Goal: Communication & Community: Answer question/provide support

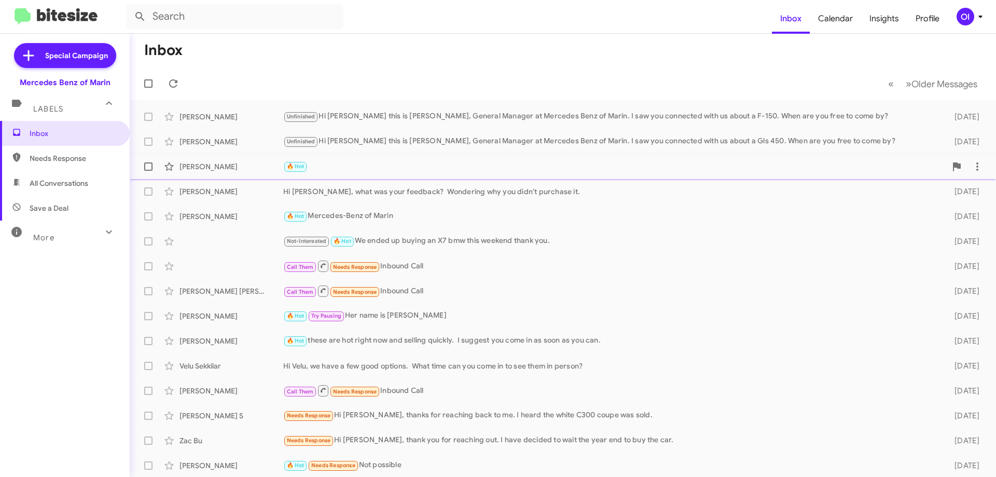
click at [323, 172] on div "🔥 Hot" at bounding box center [614, 166] width 663 height 12
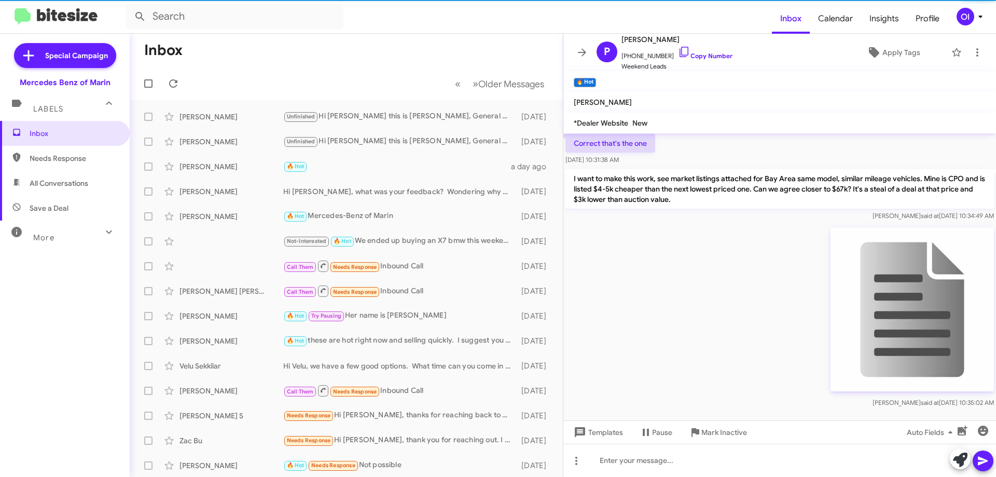
scroll to position [381, 0]
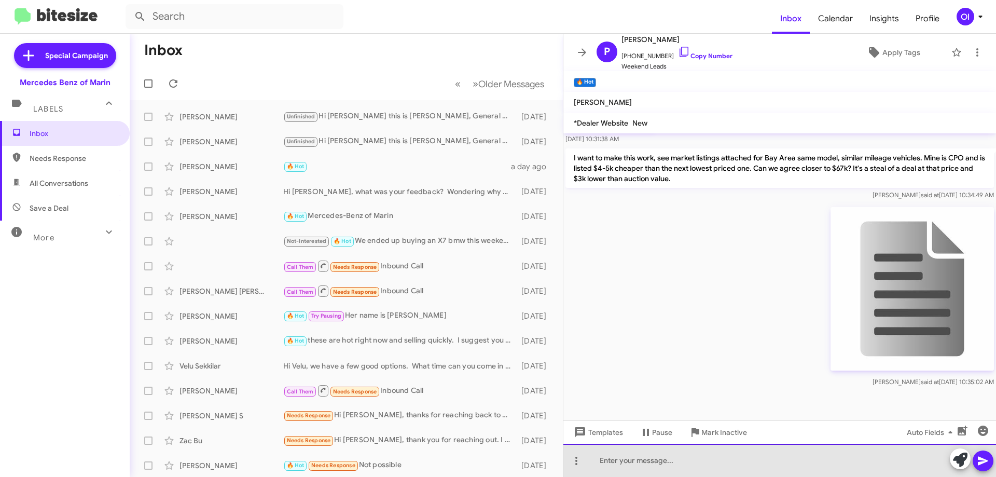
drag, startPoint x: 710, startPoint y: 461, endPoint x: 704, endPoint y: 469, distance: 10.0
click at [707, 465] on div at bounding box center [779, 459] width 432 height 33
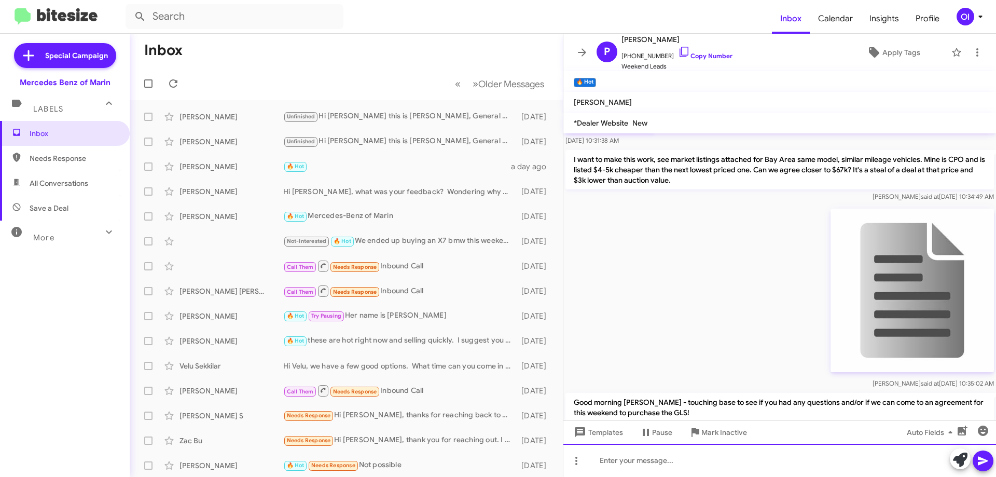
scroll to position [429, 0]
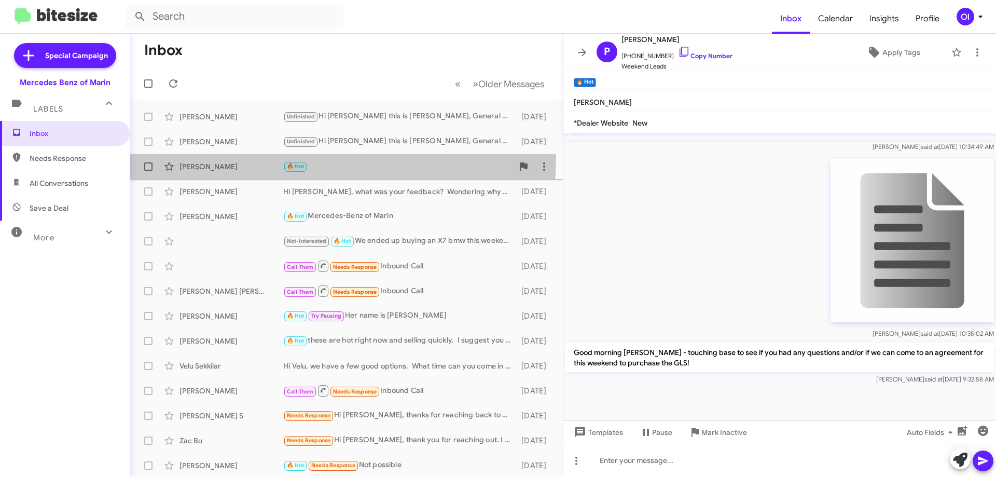
click at [268, 157] on div "[PERSON_NAME] 🔥 Hot a day ago" at bounding box center [346, 166] width 416 height 21
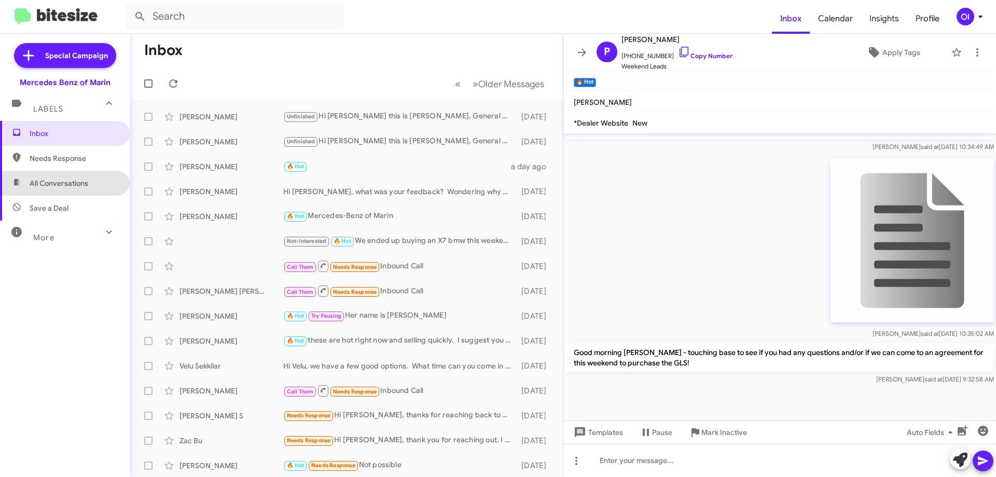
click at [72, 177] on span "All Conversations" at bounding box center [65, 183] width 130 height 25
type input "in:all-conversations"
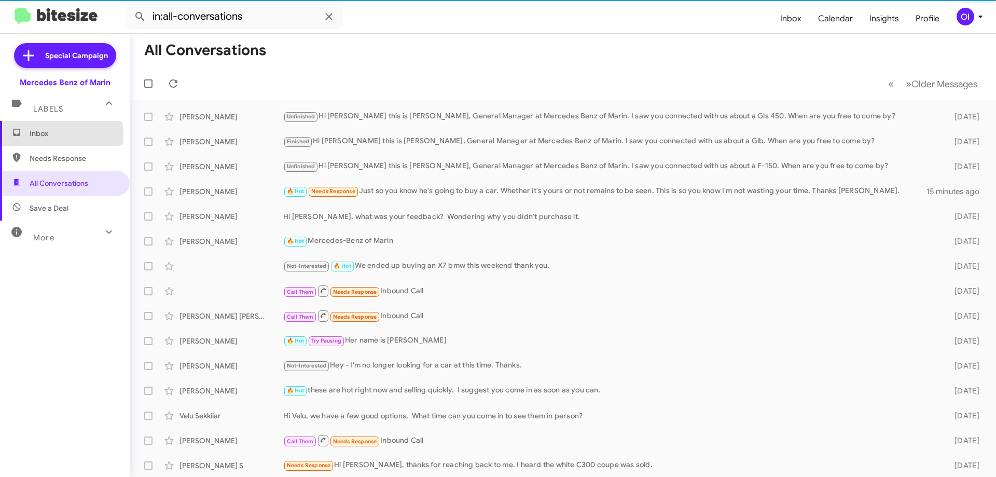
click at [55, 135] on span "Inbox" at bounding box center [74, 133] width 88 height 10
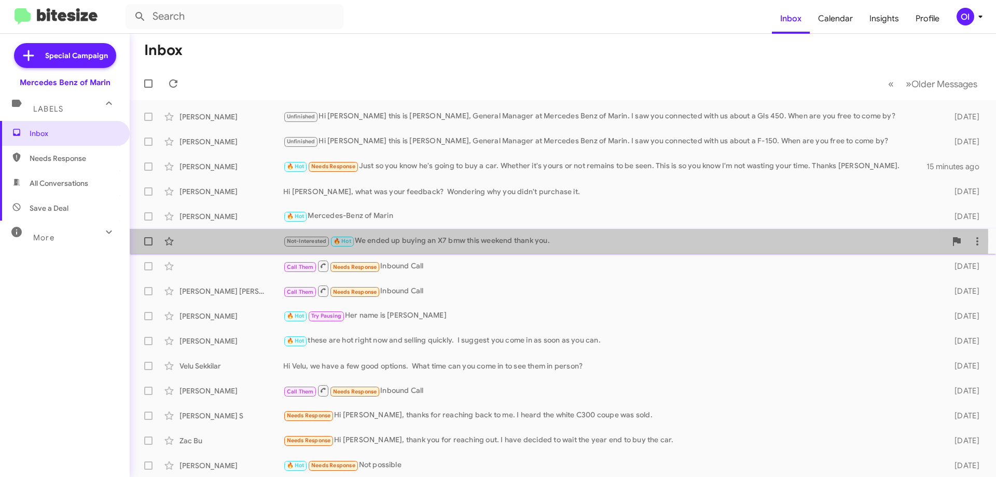
click at [370, 241] on div "Not-Interested 🔥 Hot We ended up buying an X7 bmw this weekend thank you." at bounding box center [614, 241] width 663 height 12
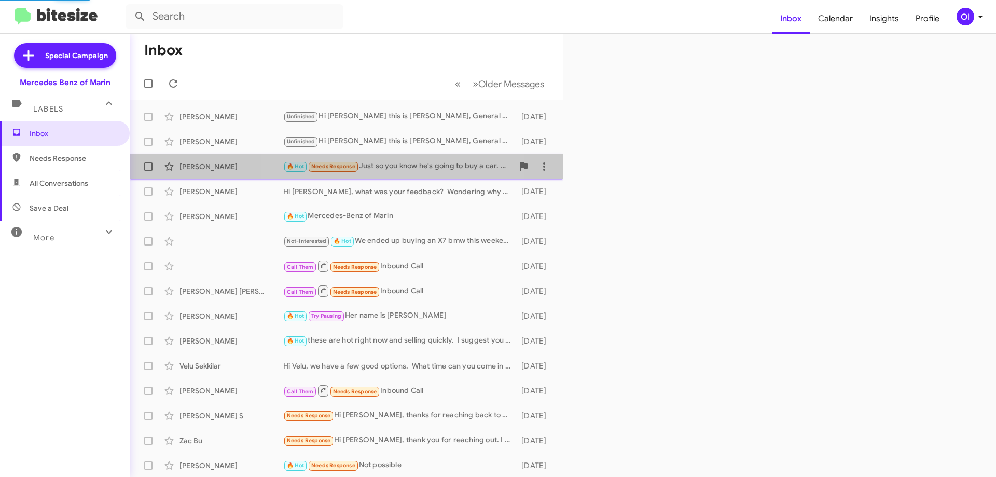
click at [351, 173] on div "[PERSON_NAME] 🔥 Hot Needs Response Just so you know he's going to buy a car. Wh…" at bounding box center [346, 166] width 416 height 21
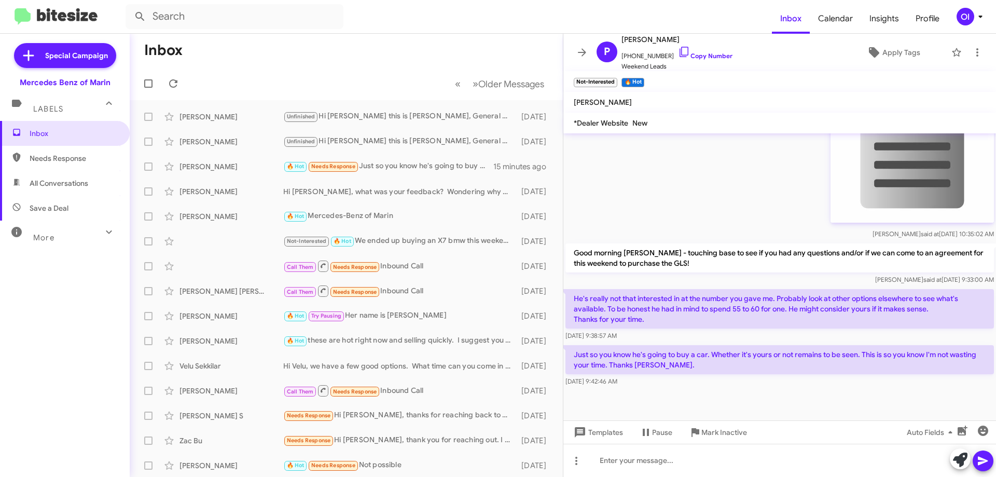
scroll to position [536, 0]
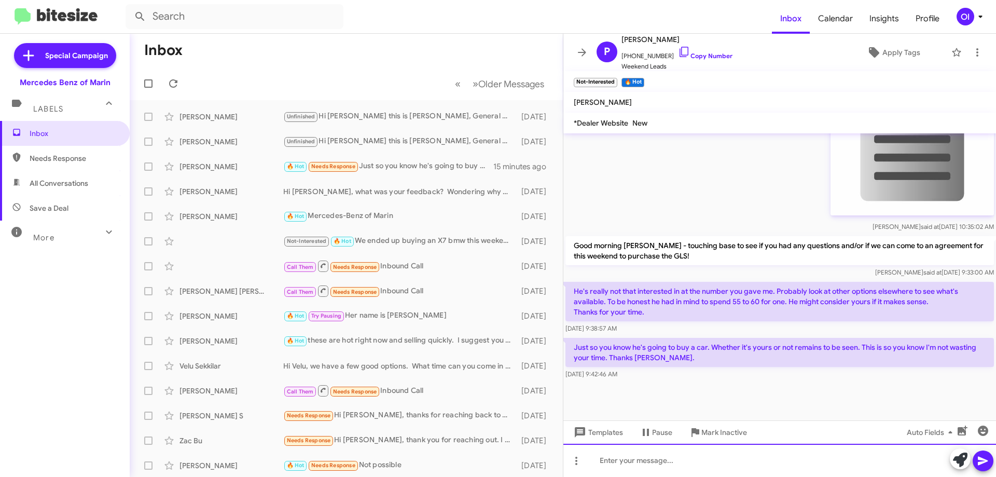
click at [736, 458] on div at bounding box center [779, 459] width 432 height 33
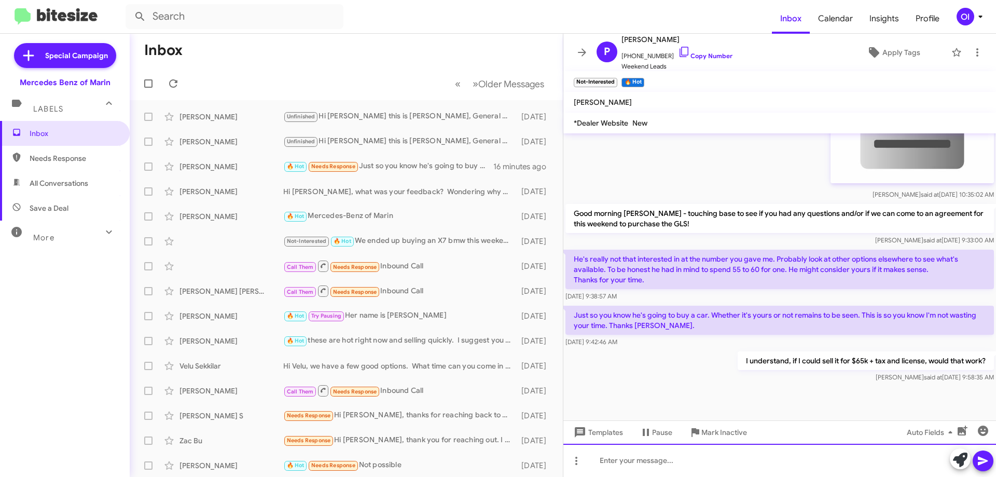
scroll to position [574, 0]
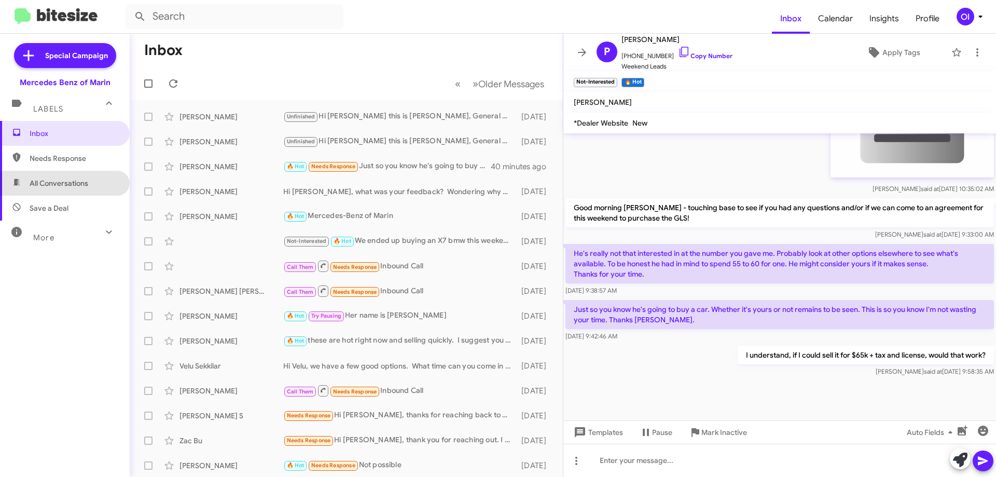
click at [67, 191] on span "All Conversations" at bounding box center [65, 183] width 130 height 25
type input "in:all-conversations"
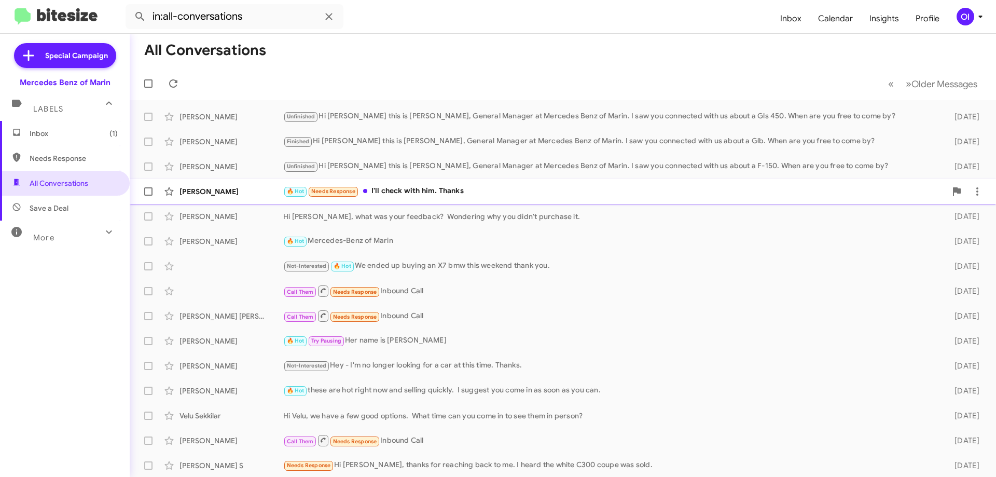
click at [422, 188] on div "🔥 Hot Needs Response I'll check with him. Thanks" at bounding box center [614, 191] width 663 height 12
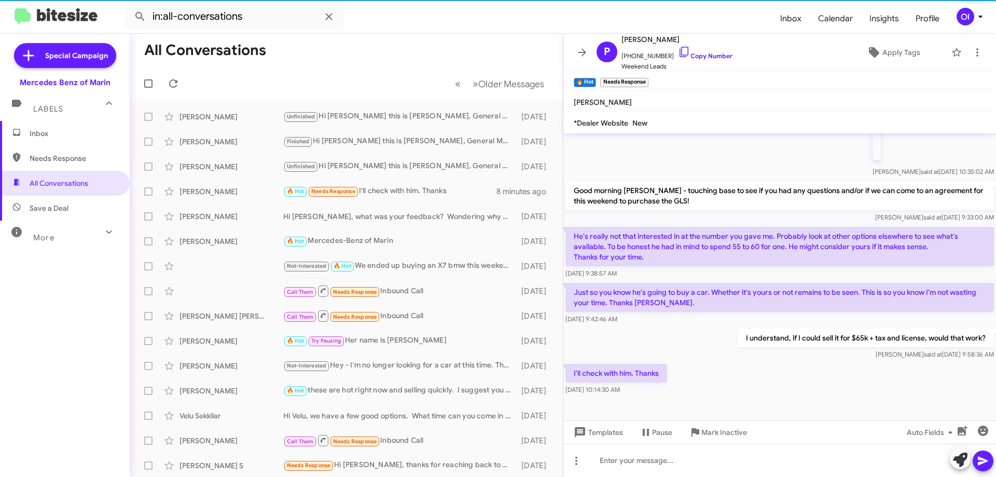
scroll to position [612, 0]
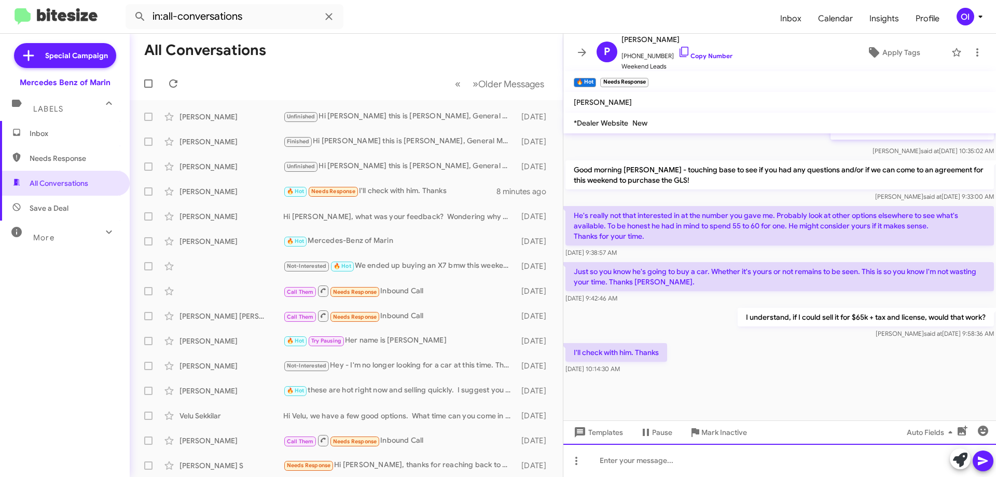
click at [762, 458] on div at bounding box center [779, 459] width 432 height 33
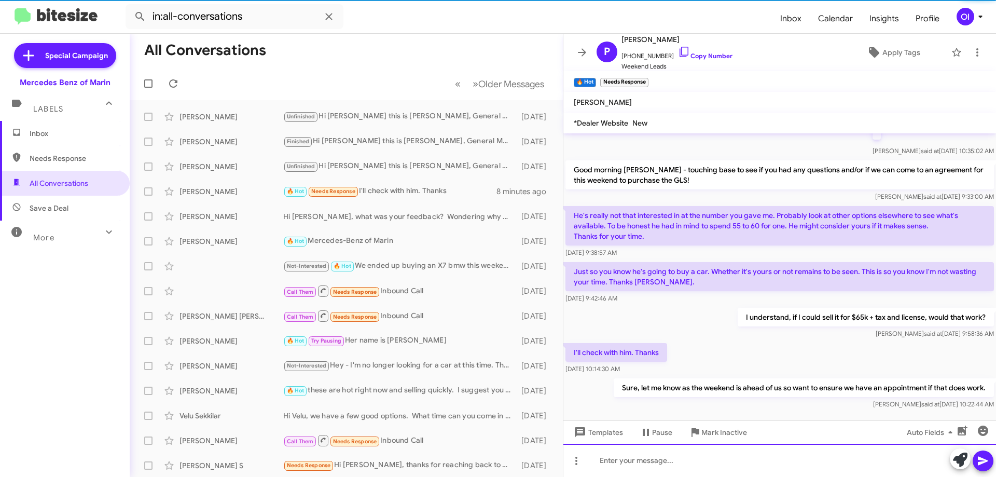
scroll to position [0, 0]
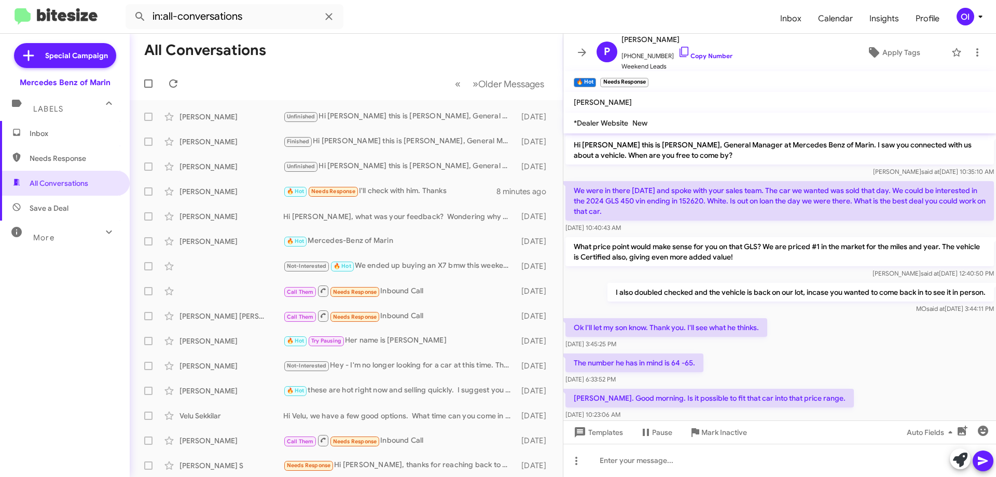
click at [22, 132] on span "Inbox" at bounding box center [65, 133] width 130 height 25
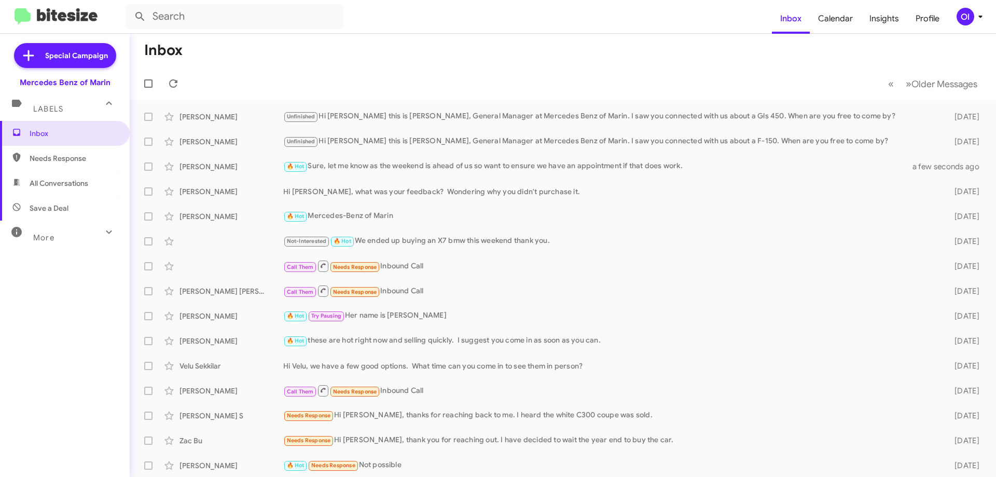
click at [429, 75] on mat-toolbar-row "« Previous » Next Older Messages" at bounding box center [563, 83] width 866 height 33
click at [405, 69] on mat-toolbar-row "« Previous » Next Older Messages" at bounding box center [563, 83] width 866 height 33
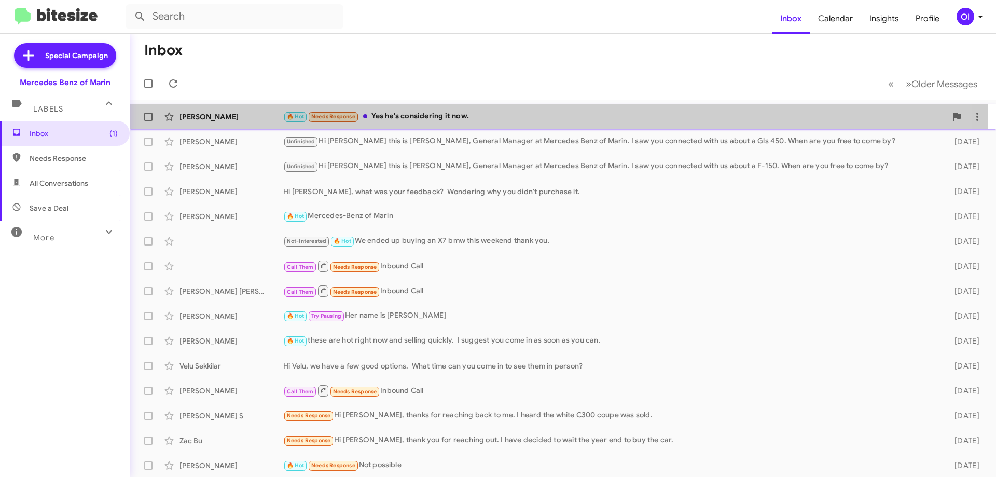
click at [255, 119] on div "[PERSON_NAME]" at bounding box center [231, 116] width 104 height 10
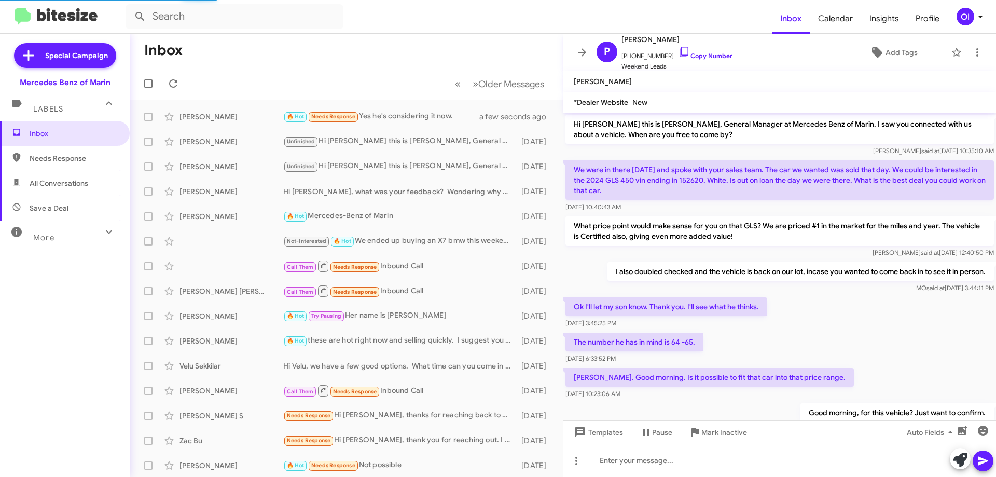
scroll to position [667, 0]
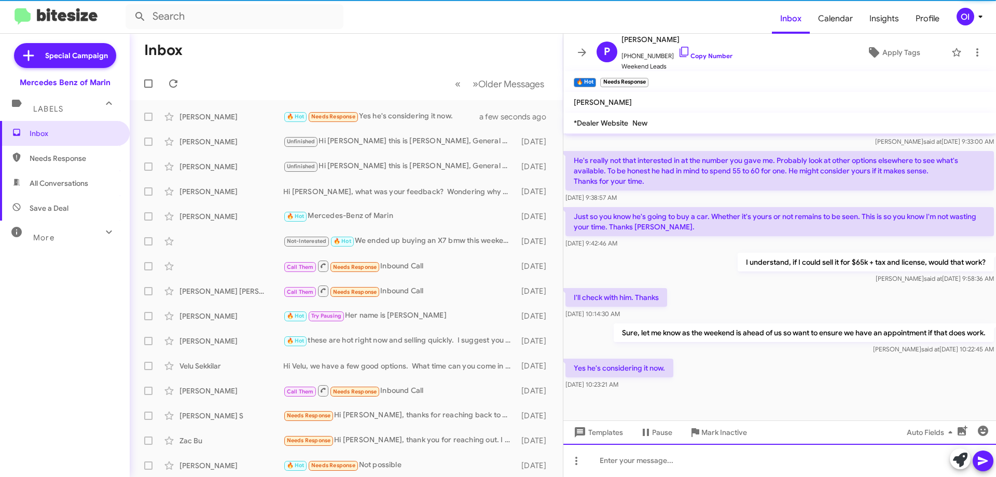
click at [746, 450] on div at bounding box center [779, 459] width 432 height 33
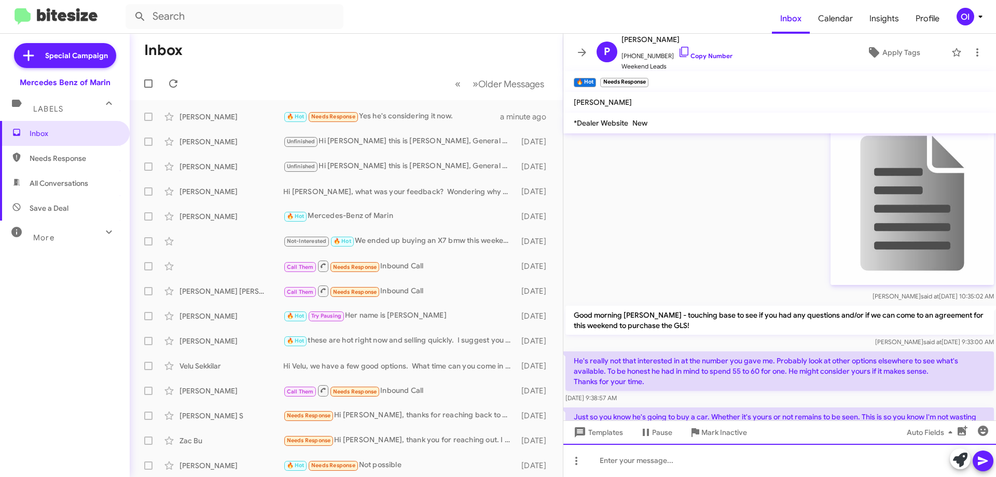
scroll to position [736, 0]
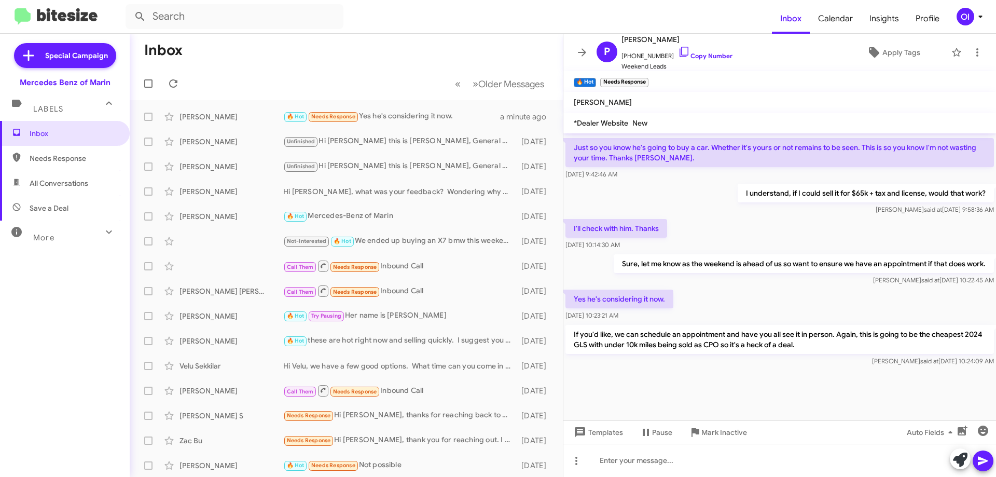
click at [720, 354] on div "If you'd like, we can schedule an appointment and have you all see it in person…" at bounding box center [779, 345] width 428 height 41
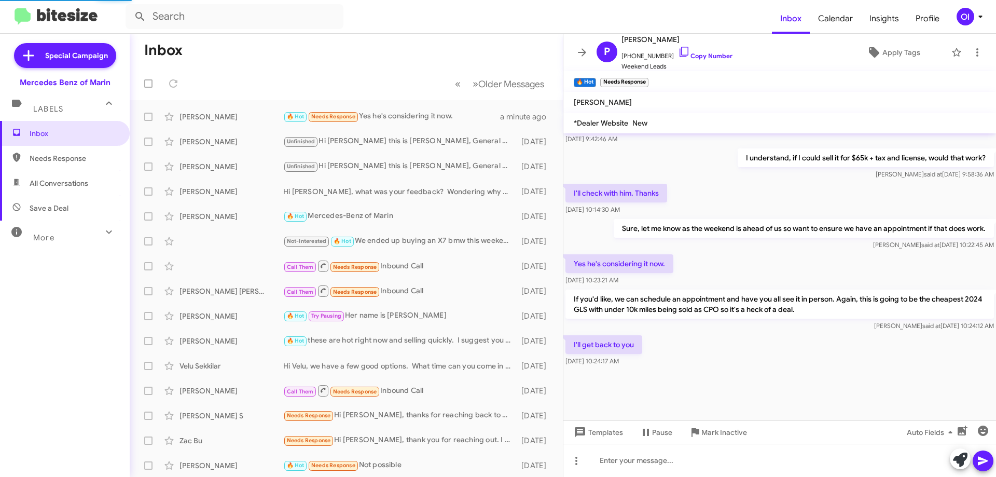
scroll to position [725, 0]
click at [692, 386] on div at bounding box center [779, 394] width 432 height 52
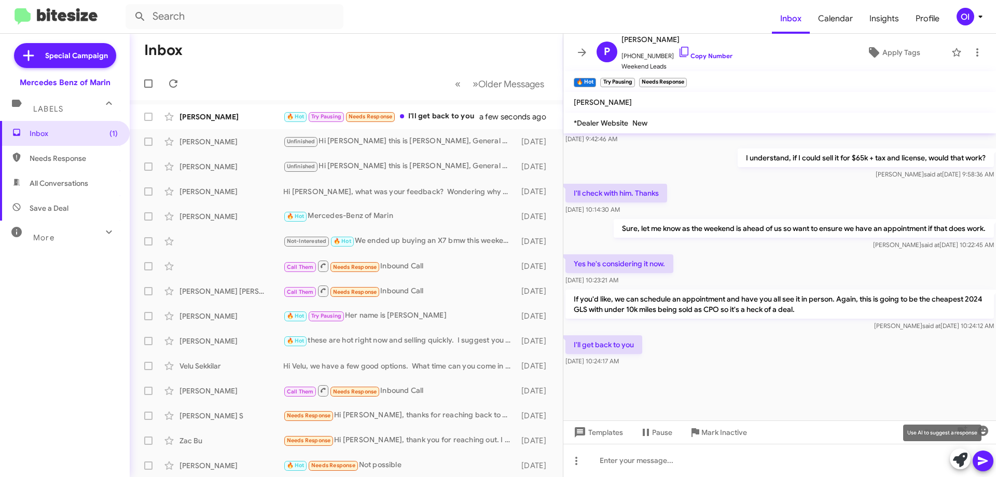
click at [976, 437] on div "Use AI to suggest a response" at bounding box center [942, 432] width 78 height 17
click at [977, 432] on div "Use AI to suggest a response" at bounding box center [942, 432] width 78 height 17
click at [982, 429] on mat-tooltip-component "Use AI to suggest a response" at bounding box center [941, 432] width 93 height 31
drag, startPoint x: 921, startPoint y: 338, endPoint x: 938, endPoint y: 356, distance: 24.6
click at [921, 338] on div "I'll get back to you [DATE] 10:24:17 AM" at bounding box center [779, 350] width 432 height 35
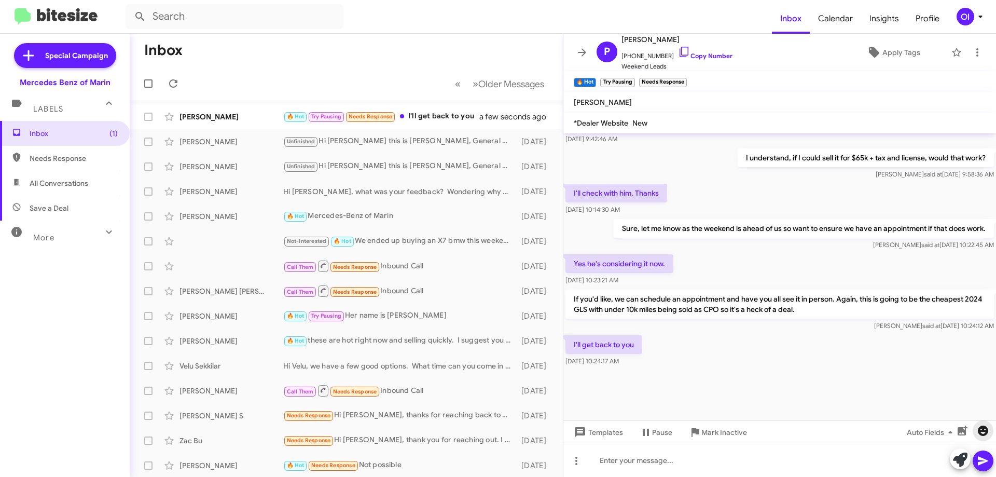
click at [981, 434] on icon "button" at bounding box center [982, 430] width 10 height 10
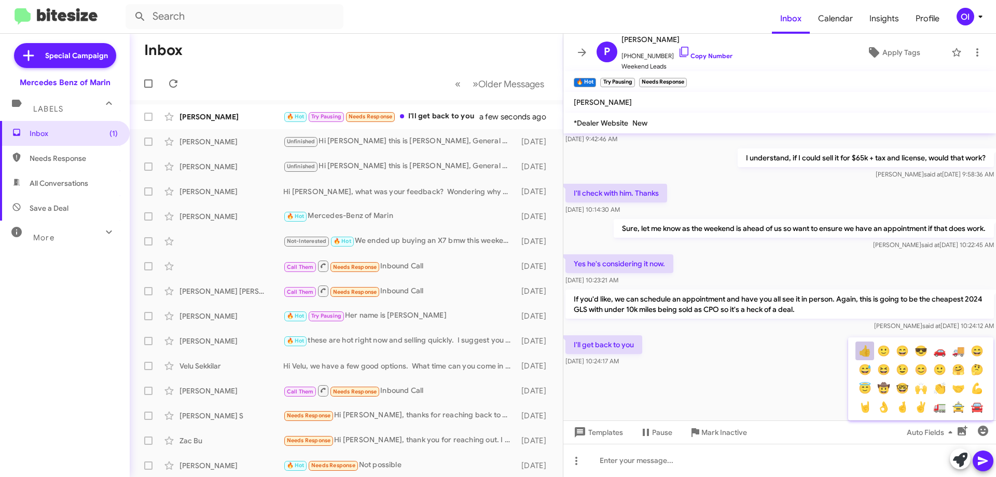
click at [860, 354] on button "👍" at bounding box center [864, 350] width 19 height 19
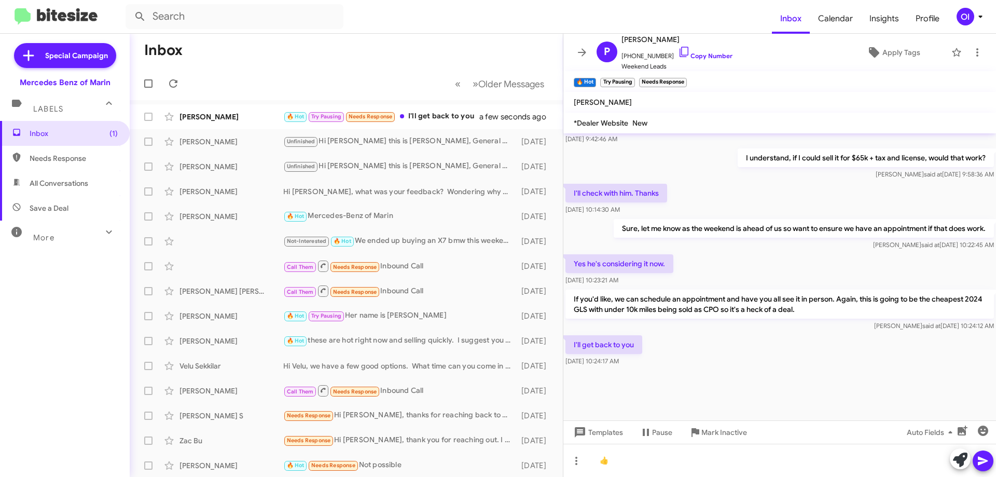
click at [986, 464] on icon at bounding box center [982, 460] width 12 height 12
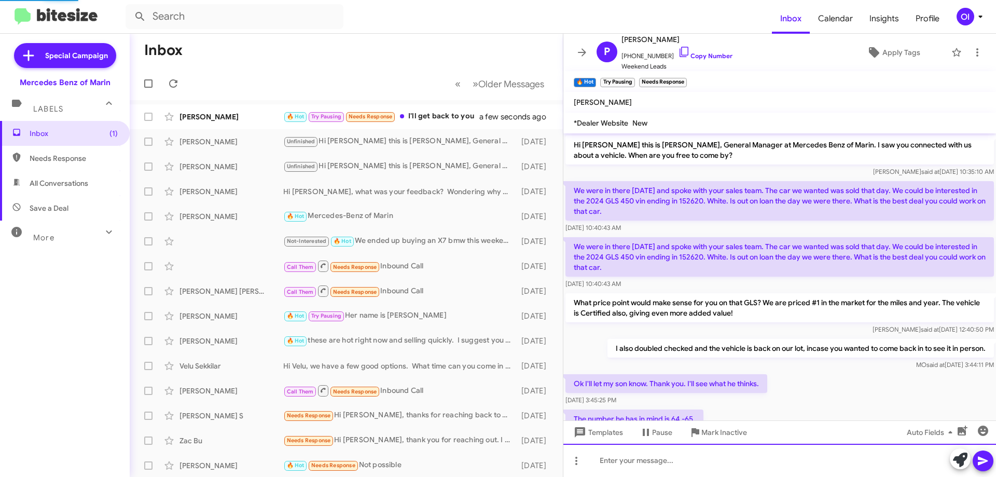
scroll to position [52, 0]
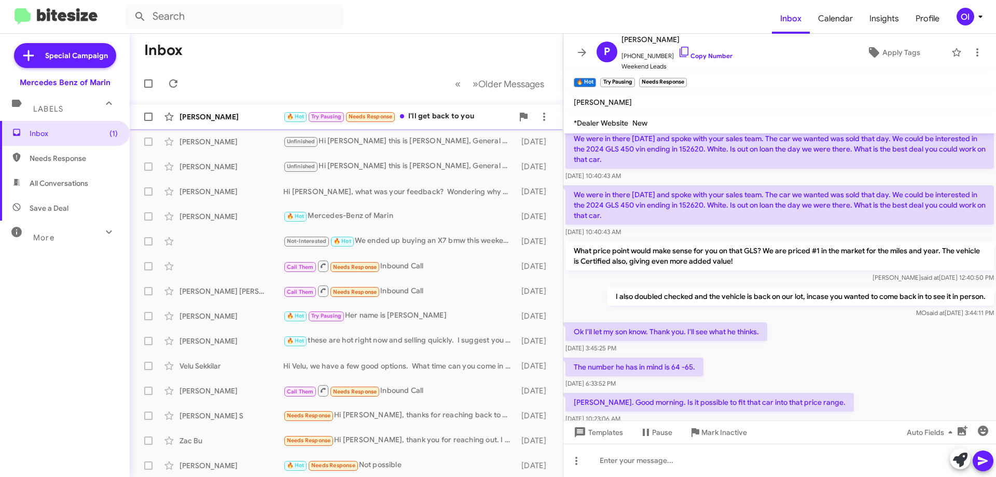
click at [368, 121] on small "Needs Response" at bounding box center [370, 117] width 49 height 10
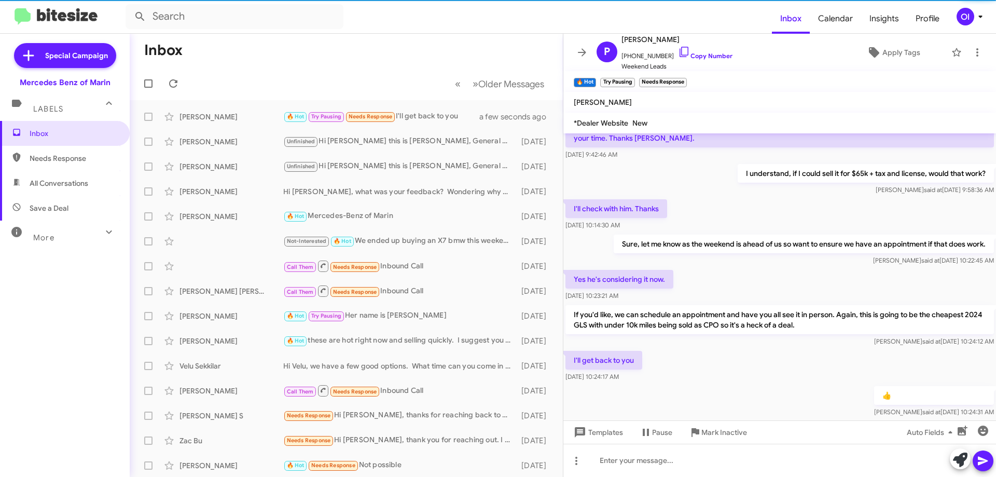
scroll to position [870, 0]
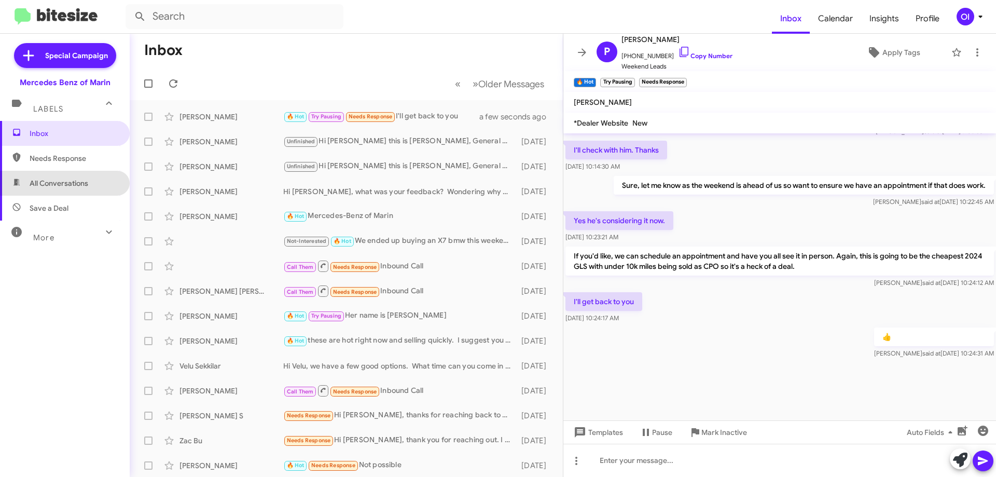
click at [73, 183] on span "All Conversations" at bounding box center [59, 183] width 59 height 10
type input "in:all-conversations"
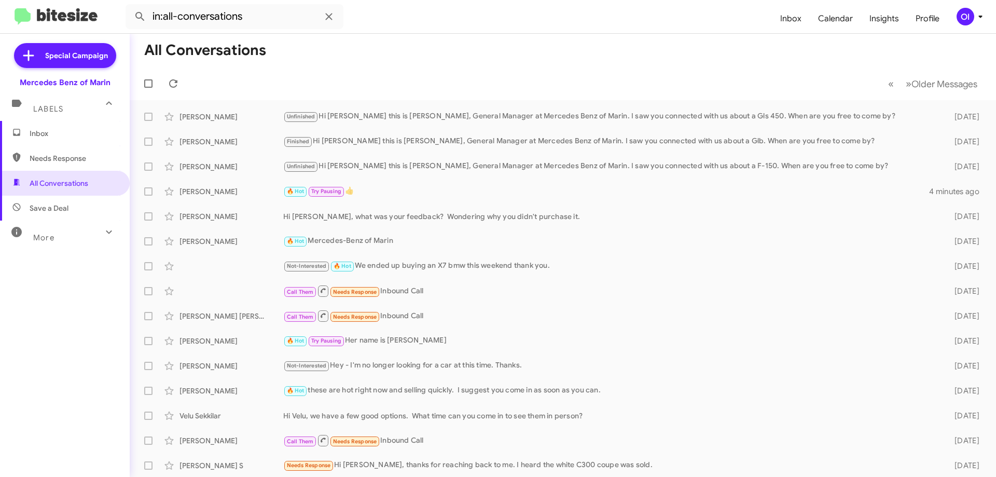
click at [61, 142] on span "Inbox" at bounding box center [65, 133] width 130 height 25
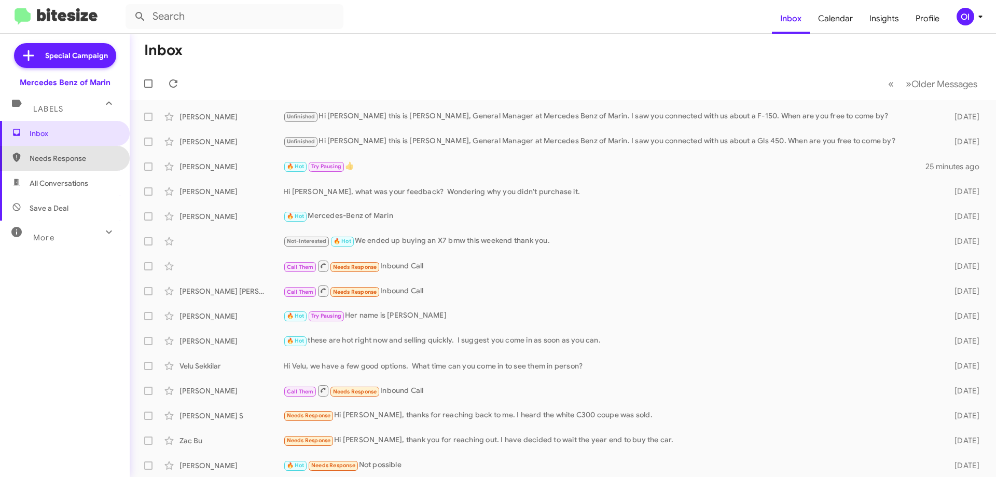
click at [65, 169] on span "Needs Response" at bounding box center [65, 158] width 130 height 25
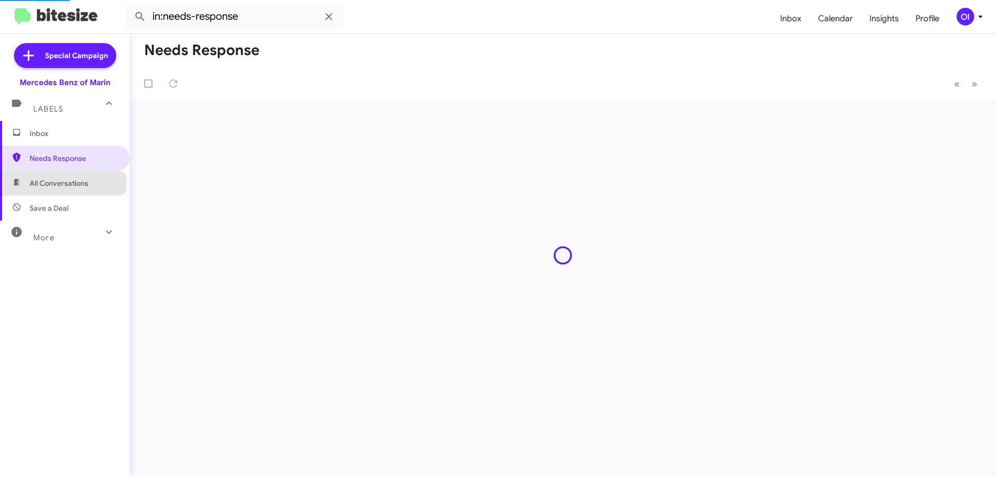
click at [63, 183] on span "All Conversations" at bounding box center [59, 183] width 59 height 10
type input "in:all-conversations"
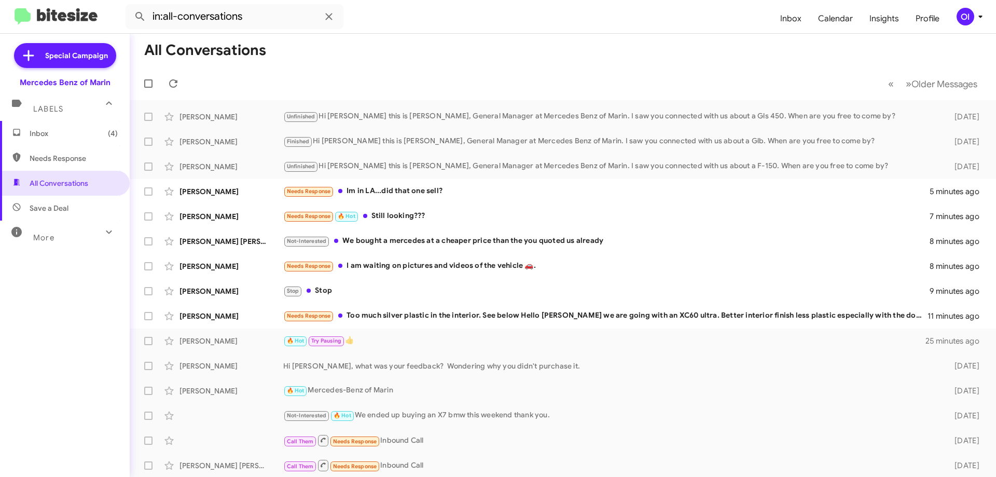
click at [66, 137] on span "Inbox (4)" at bounding box center [74, 133] width 88 height 10
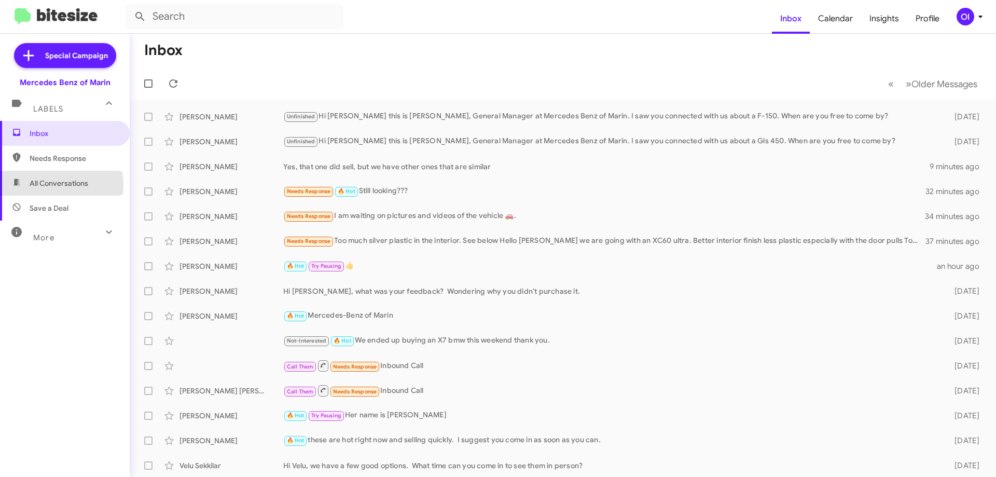
click at [46, 185] on span "All Conversations" at bounding box center [59, 183] width 59 height 10
type input "in:all-conversations"
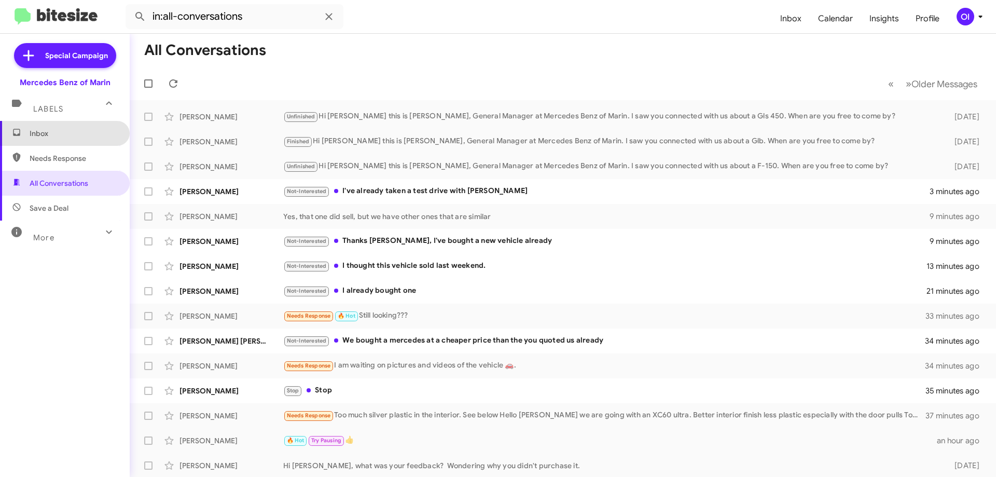
click at [71, 130] on span "Inbox" at bounding box center [74, 133] width 88 height 10
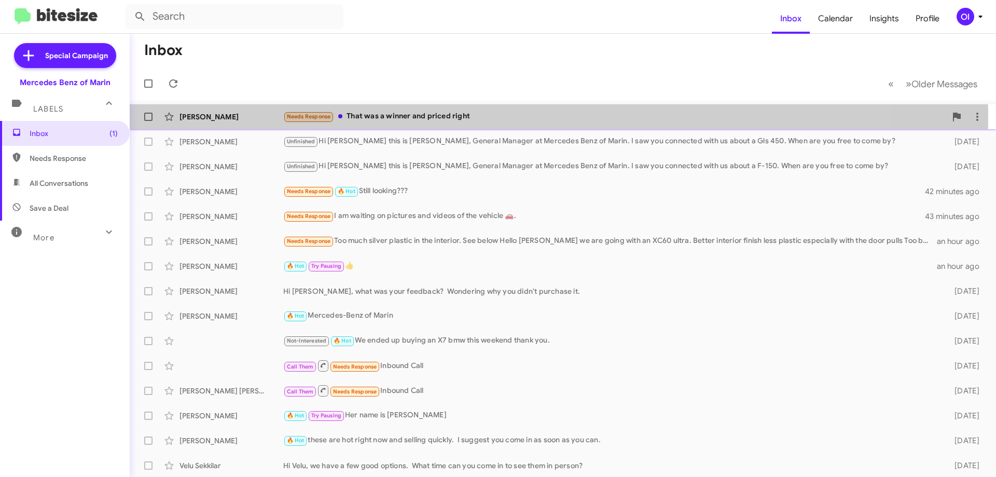
click at [413, 118] on div "Needs Response That was a winner and priced right" at bounding box center [614, 116] width 663 height 12
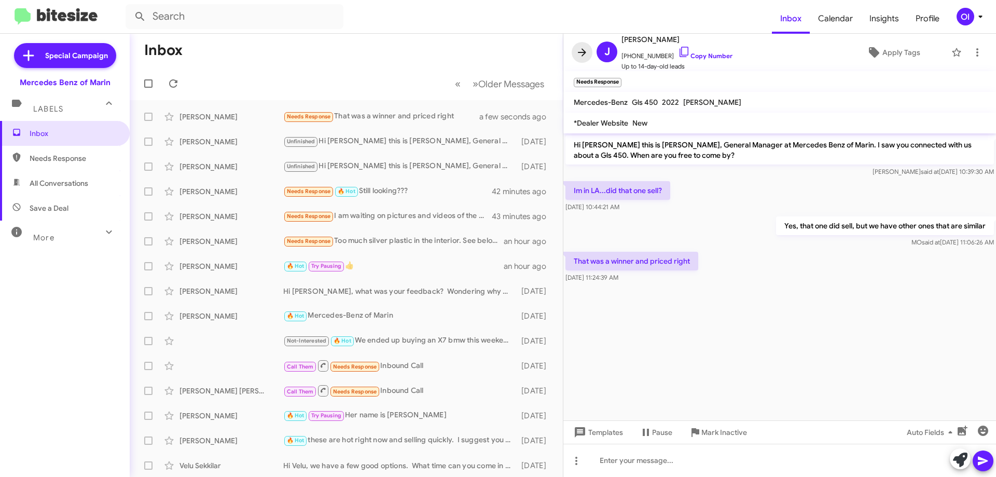
click at [583, 43] on button at bounding box center [581, 52] width 21 height 21
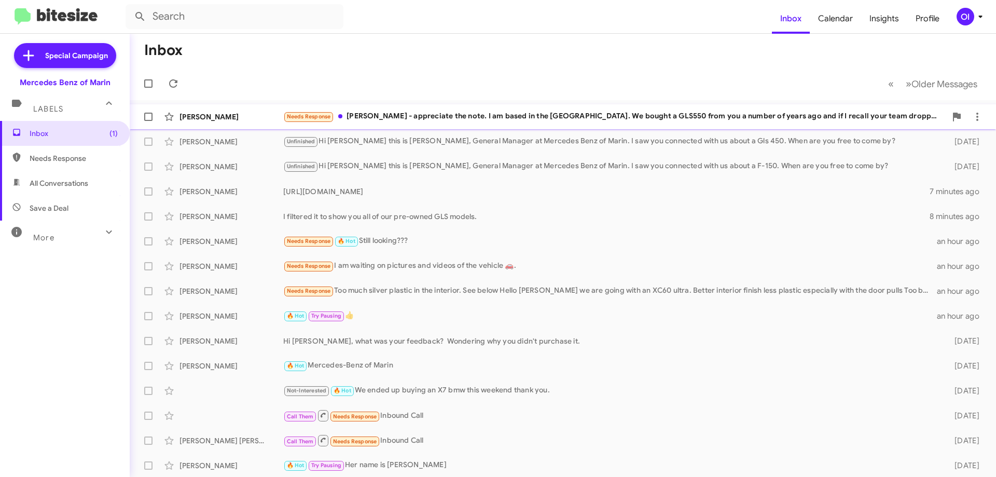
click at [365, 110] on div "Needs Response [PERSON_NAME] - appreciate the note. I am based in the [GEOGRAPH…" at bounding box center [614, 116] width 663 height 12
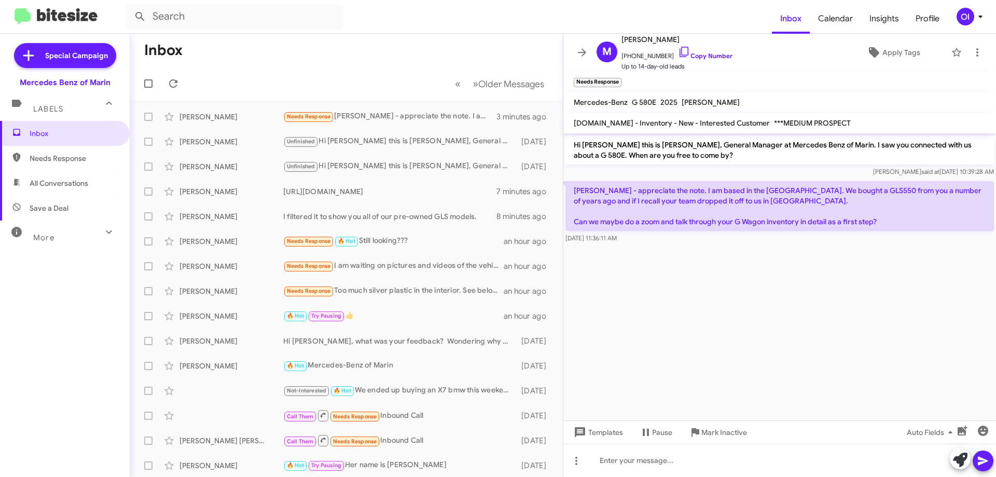
drag, startPoint x: 678, startPoint y: 239, endPoint x: 612, endPoint y: 186, distance: 84.9
click at [612, 186] on div "[PERSON_NAME] - appreciate the note. I am based in the [GEOGRAPHIC_DATA]. We bo…" at bounding box center [779, 212] width 428 height 62
click at [612, 186] on p "[PERSON_NAME] - appreciate the note. I am based in the [GEOGRAPHIC_DATA]. We bo…" at bounding box center [779, 206] width 428 height 50
drag, startPoint x: 605, startPoint y: 185, endPoint x: 661, endPoint y: 244, distance: 81.8
click at [659, 243] on div "[PERSON_NAME] - appreciate the note. I am based in the [GEOGRAPHIC_DATA]. We bo…" at bounding box center [779, 212] width 428 height 62
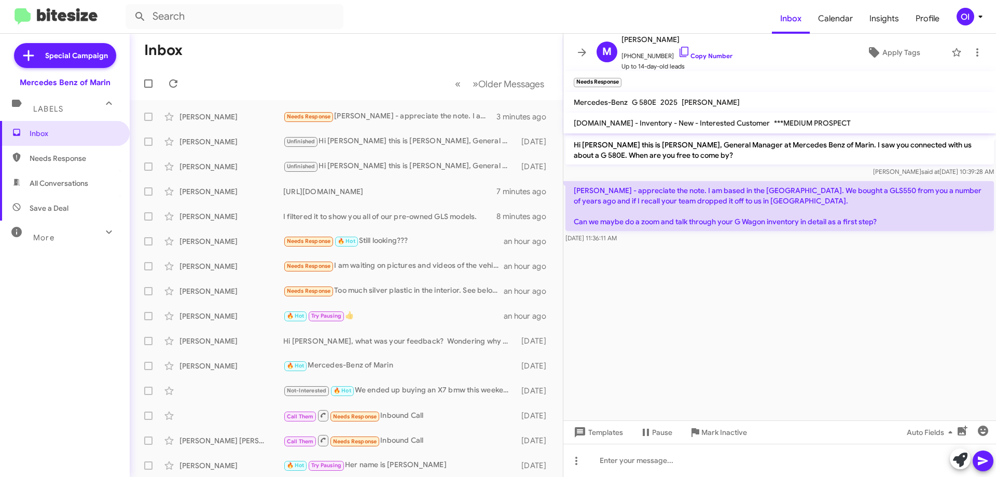
click at [661, 244] on div "[PERSON_NAME] - appreciate the note. I am based in the [GEOGRAPHIC_DATA]. We bo…" at bounding box center [779, 212] width 432 height 66
click at [573, 48] on span at bounding box center [581, 52] width 21 height 12
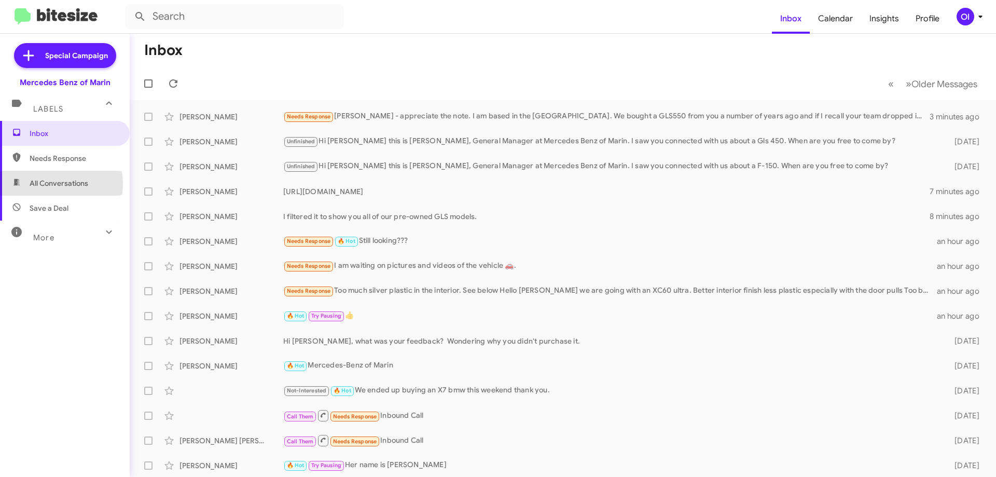
click at [50, 184] on span "All Conversations" at bounding box center [59, 183] width 59 height 10
type input "in:all-conversations"
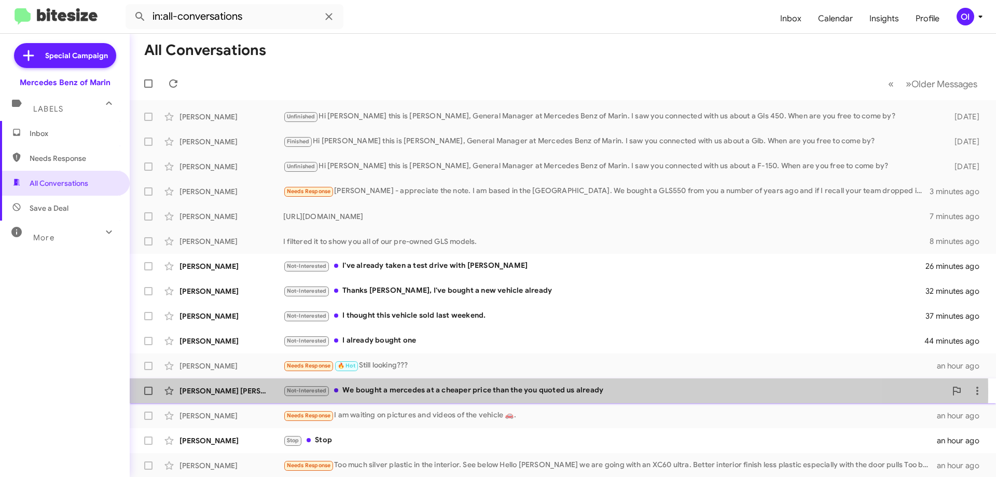
click at [473, 391] on div "Not-Interested We bought a mercedes at a cheaper price than the you quoted us a…" at bounding box center [614, 390] width 663 height 12
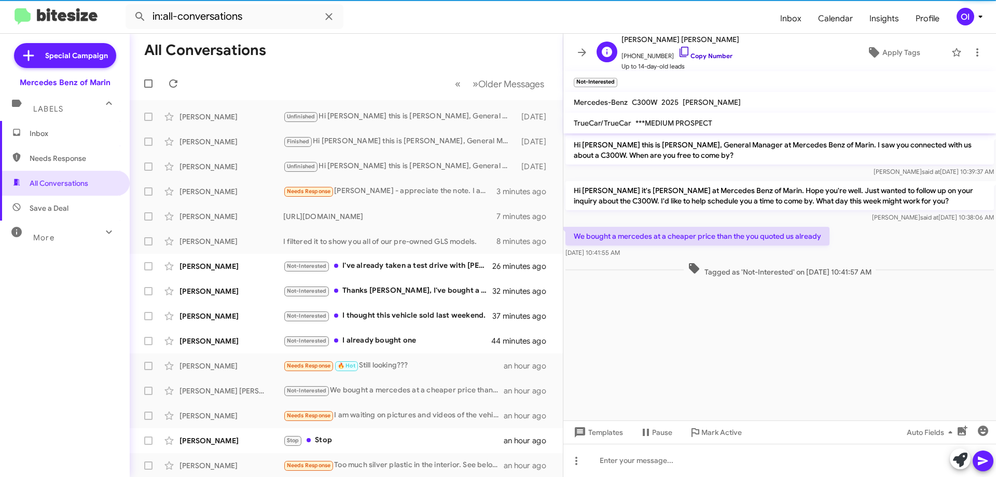
click at [704, 56] on link "Copy Number" at bounding box center [705, 56] width 54 height 8
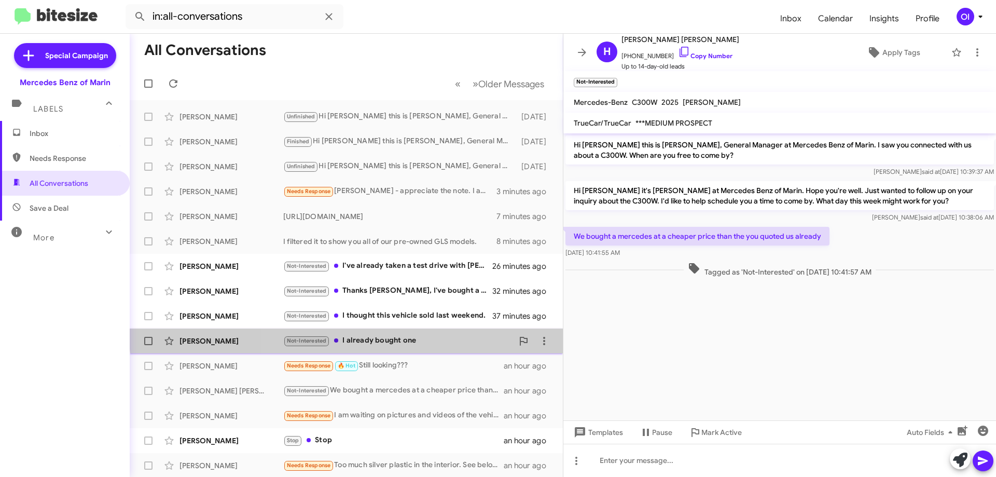
click at [428, 332] on div "[PERSON_NAME] Not-Interested I already bought one 44 minutes ago" at bounding box center [346, 340] width 416 height 21
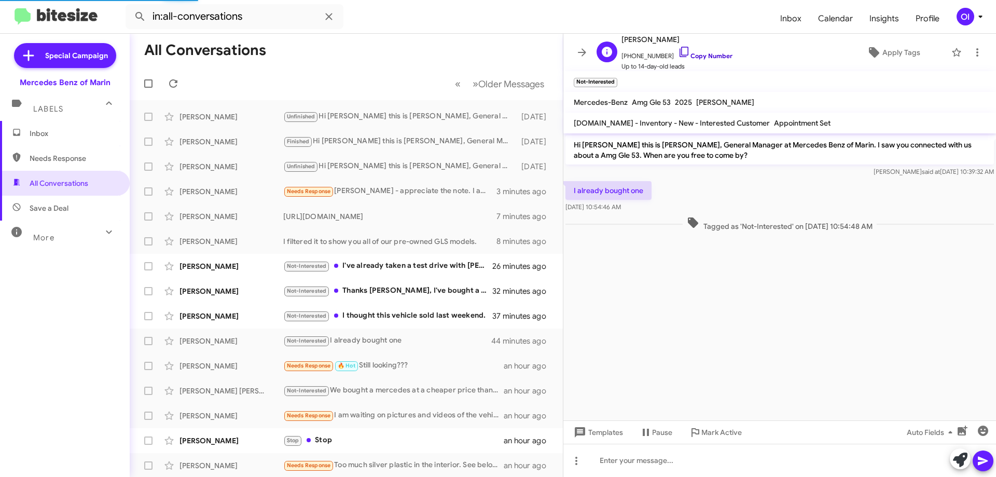
click at [701, 57] on link "Copy Number" at bounding box center [705, 56] width 54 height 8
click at [329, 260] on span "Not-Interested" at bounding box center [306, 264] width 47 height 9
click at [365, 287] on div "Not-Interested Thanks [PERSON_NAME], I've bought a new vehicle already" at bounding box center [398, 291] width 230 height 12
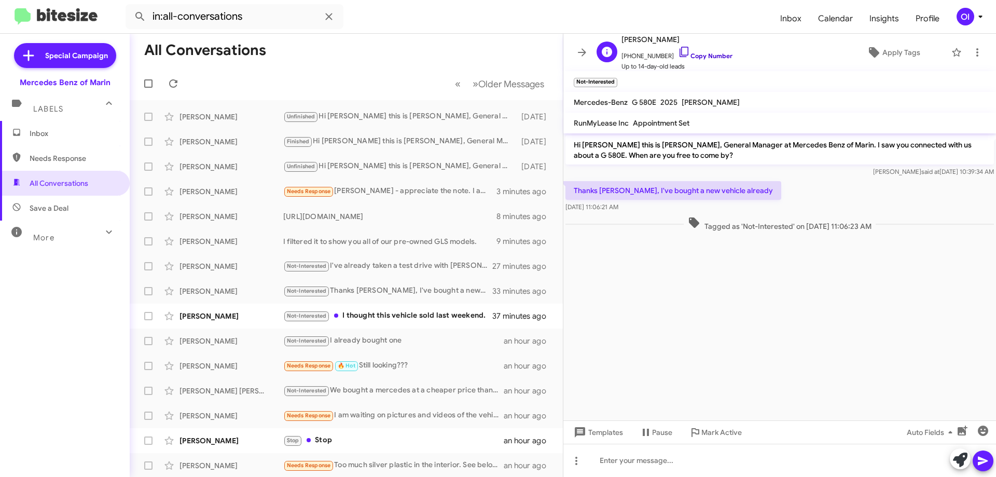
click at [700, 59] on link "Copy Number" at bounding box center [705, 56] width 54 height 8
click at [386, 321] on div "Not-Interested I thought this vehicle sold last weekend." at bounding box center [398, 316] width 230 height 12
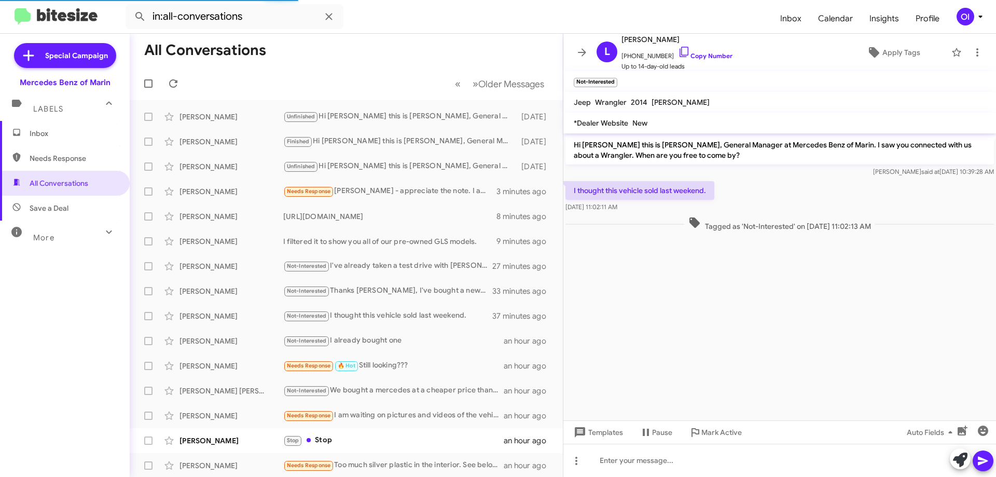
click at [662, 279] on cdk-virtual-scroll-viewport "Hi [PERSON_NAME] this is [PERSON_NAME], General Manager at Mercedes Benz of Mar…" at bounding box center [779, 276] width 432 height 287
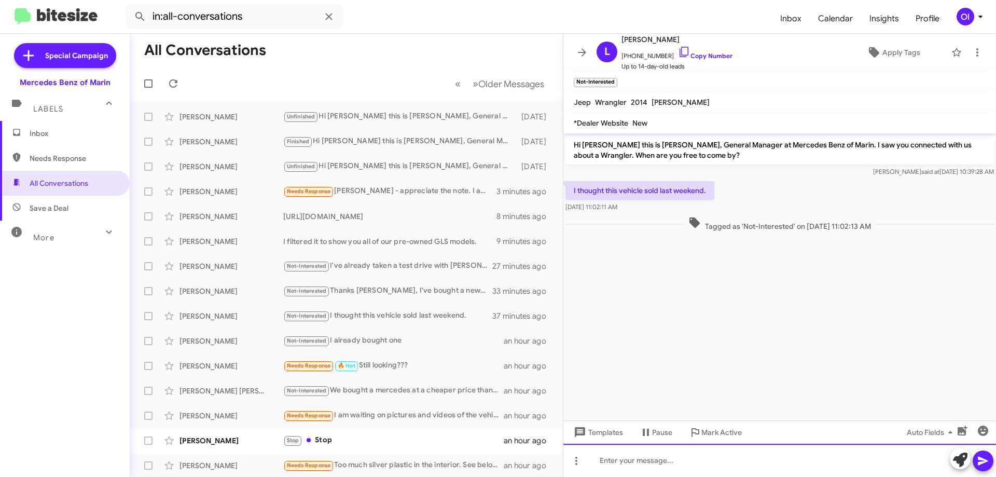
click at [650, 460] on div at bounding box center [779, 459] width 432 height 33
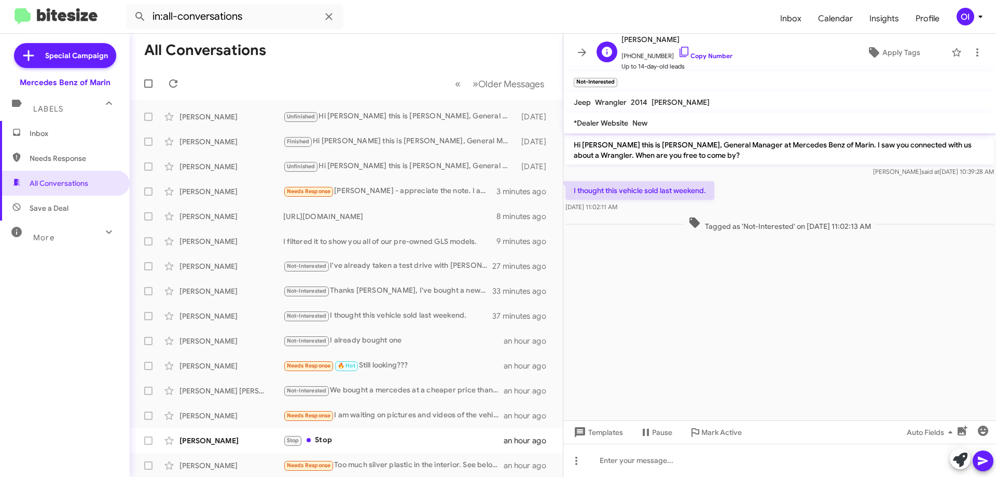
click at [691, 51] on span "[PHONE_NUMBER] Copy Number" at bounding box center [676, 54] width 111 height 16
click at [692, 58] on link "Copy Number" at bounding box center [705, 56] width 54 height 8
click at [362, 429] on span "[PERSON_NAME] Stop Stop an hour ago" at bounding box center [346, 440] width 433 height 25
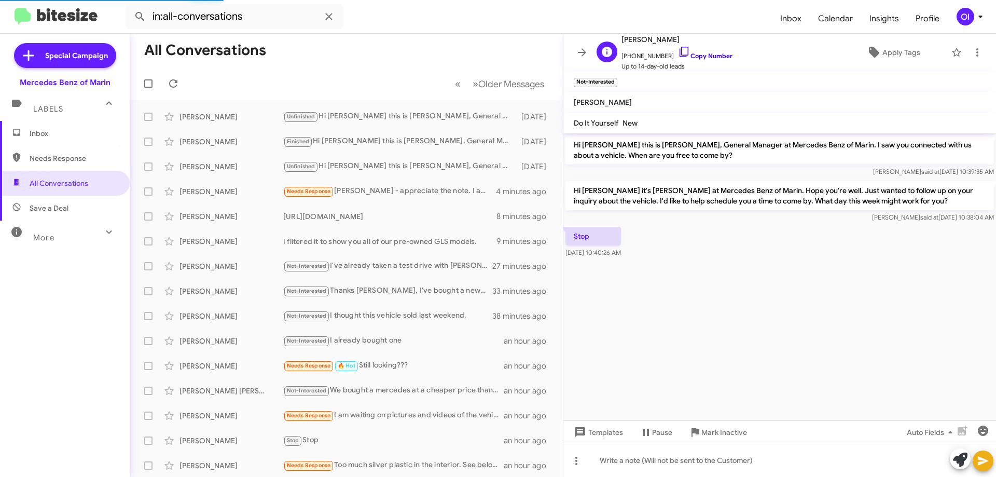
click at [699, 53] on link "Copy Number" at bounding box center [705, 56] width 54 height 8
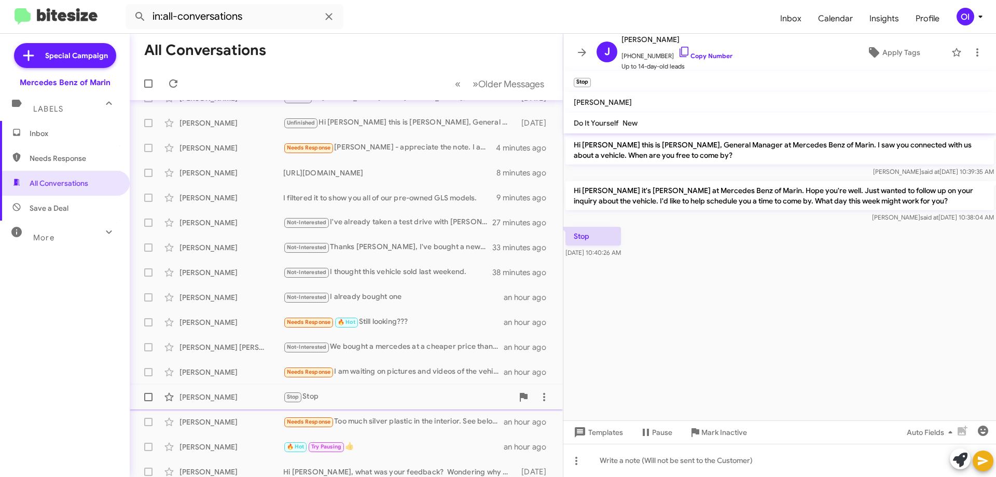
scroll to position [104, 0]
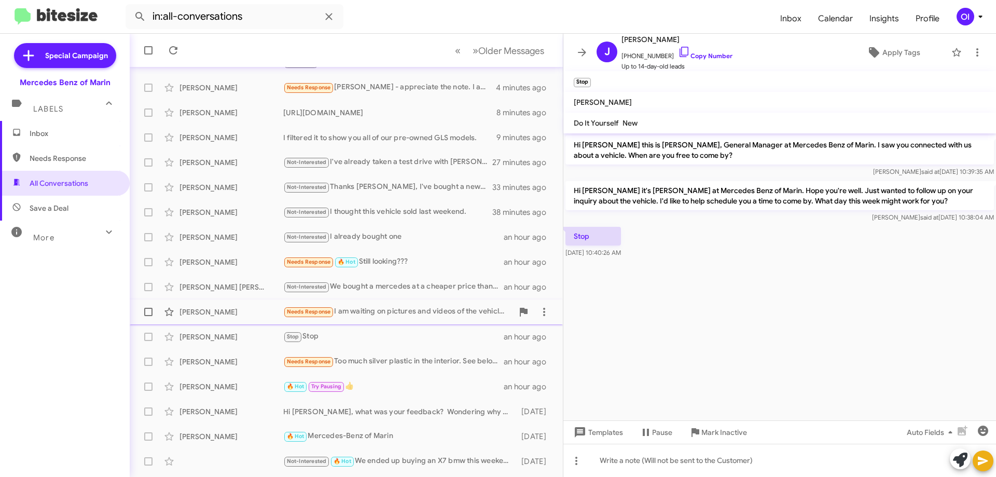
click at [349, 310] on div "Needs Response I am waiting on pictures and videos of the vehicle 🚗." at bounding box center [398, 311] width 230 height 12
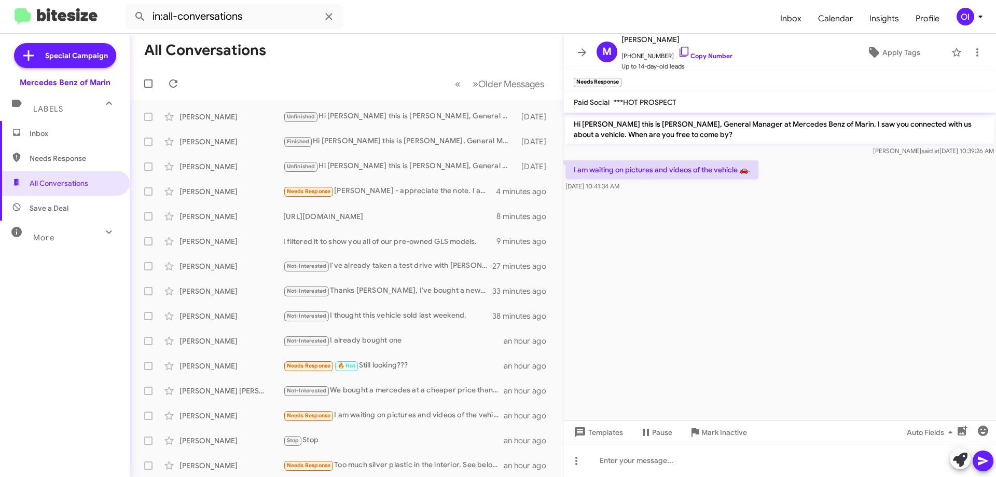
click at [59, 128] on span "Inbox" at bounding box center [74, 133] width 88 height 10
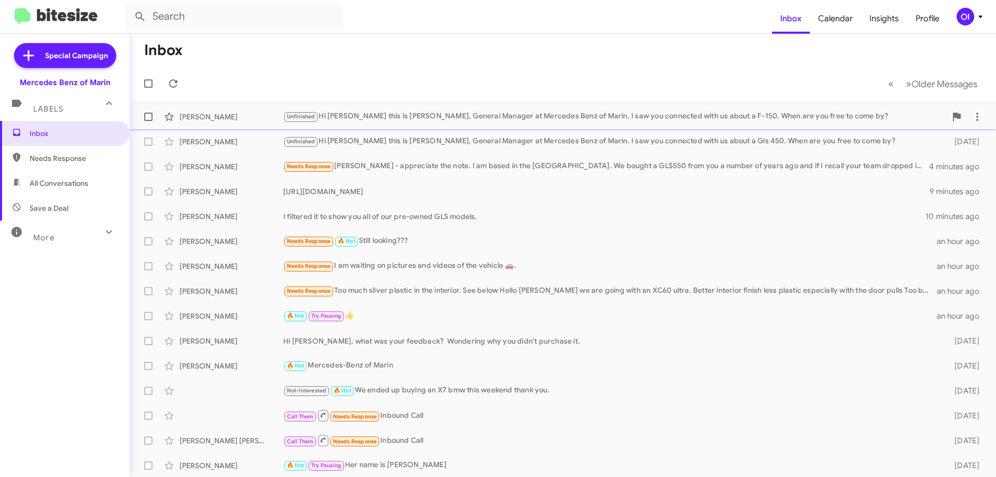
click at [355, 120] on div "Unfinished Hi [PERSON_NAME] this is [PERSON_NAME], General Manager at Mercedes …" at bounding box center [614, 116] width 663 height 12
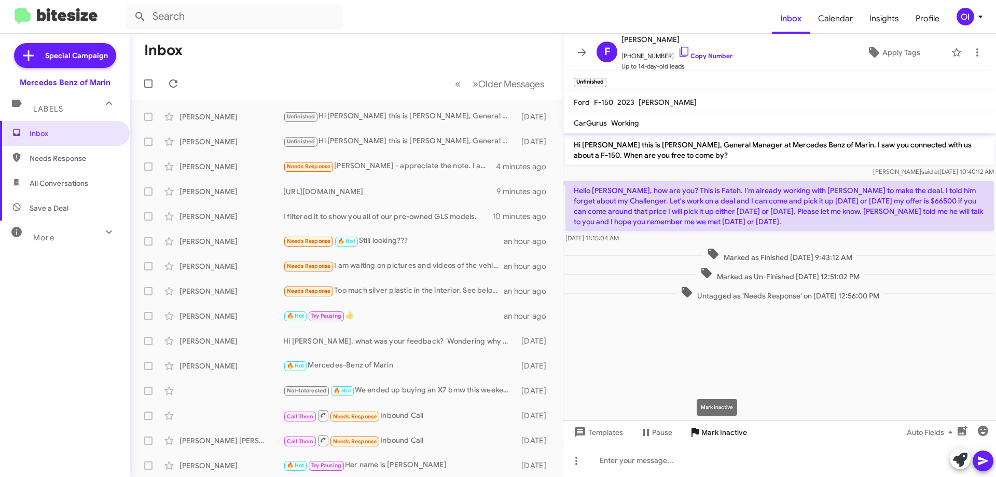
click at [723, 430] on span "Mark Inactive" at bounding box center [724, 432] width 46 height 19
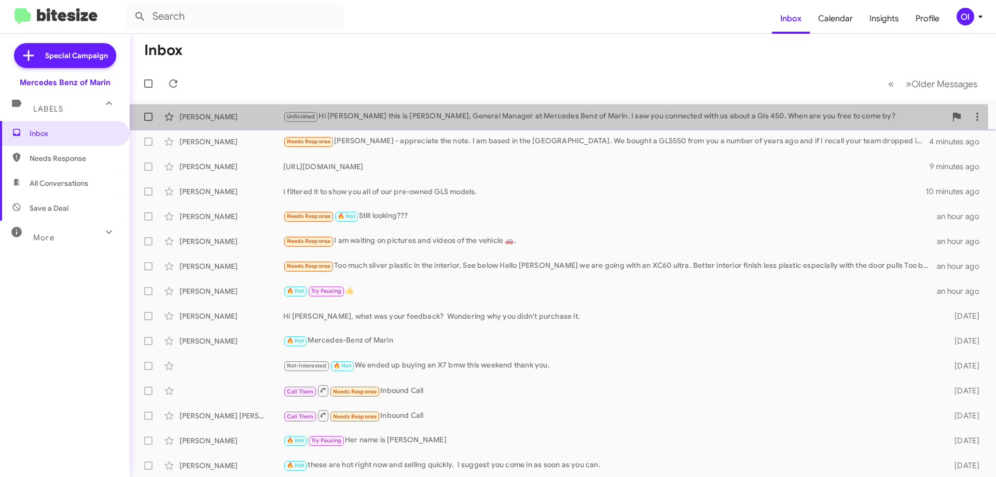
click at [395, 120] on div "Unfinished Hi [PERSON_NAME] this is [PERSON_NAME], General Manager at Mercedes …" at bounding box center [614, 116] width 663 height 12
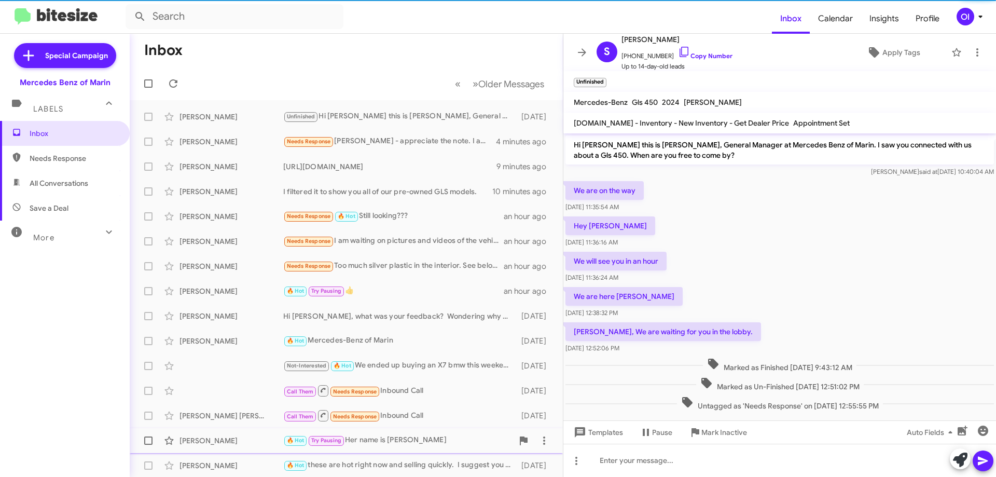
click at [726, 437] on span "Mark Inactive" at bounding box center [724, 432] width 46 height 19
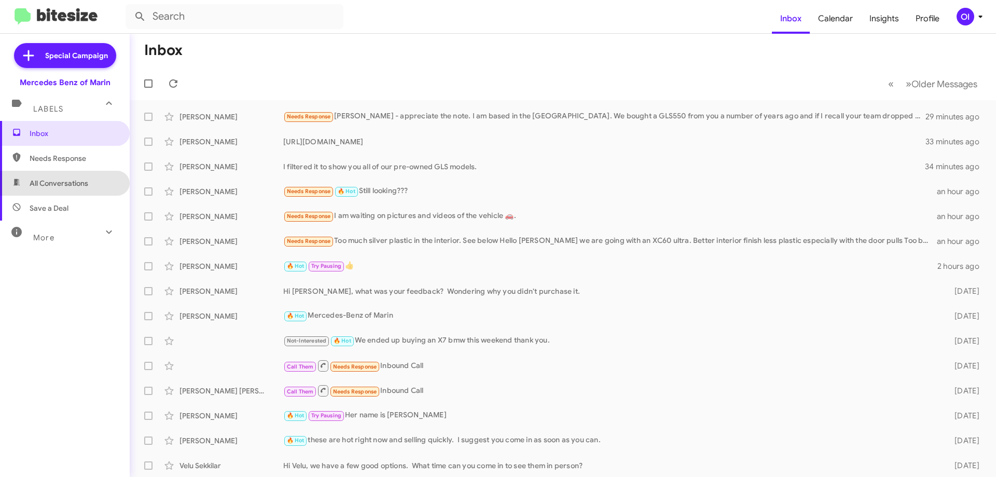
click at [67, 178] on span "All Conversations" at bounding box center [59, 183] width 59 height 10
type input "in:all-conversations"
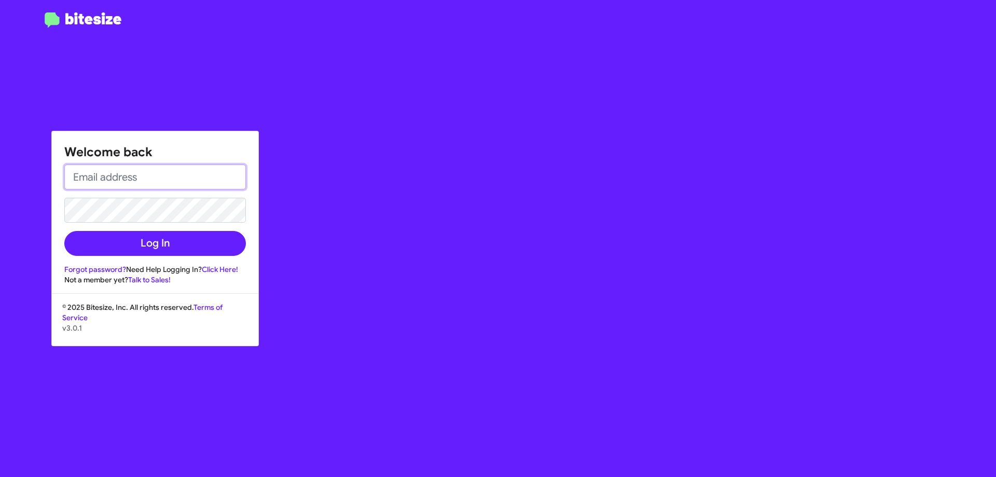
type input "[PERSON_NAME][EMAIL_ADDRESS][PERSON_NAME][PERSON_NAME][DOMAIN_NAME]"
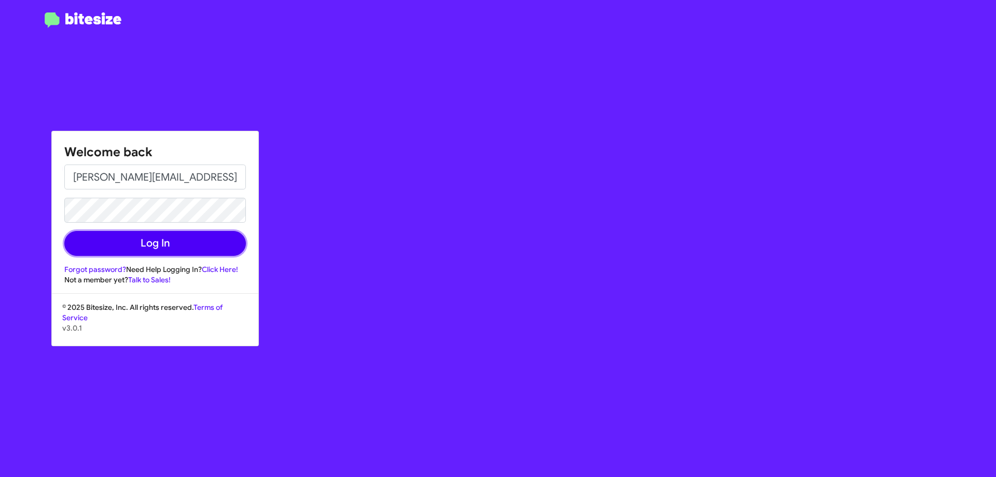
click at [174, 253] on button "Log In" at bounding box center [154, 243] width 181 height 25
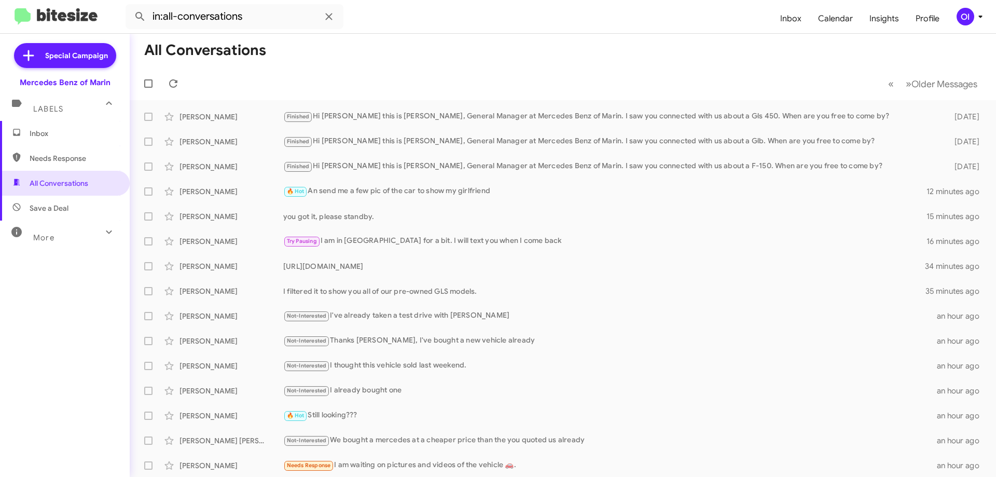
click at [56, 139] on span "Inbox" at bounding box center [65, 133] width 130 height 25
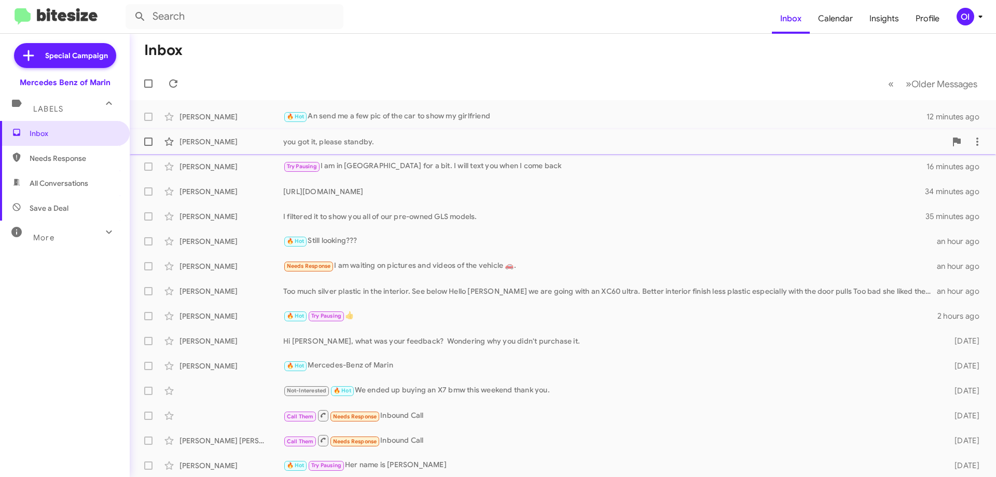
click at [405, 147] on div "[PERSON_NAME] you got it, please standby. 15 minutes ago" at bounding box center [562, 141] width 849 height 21
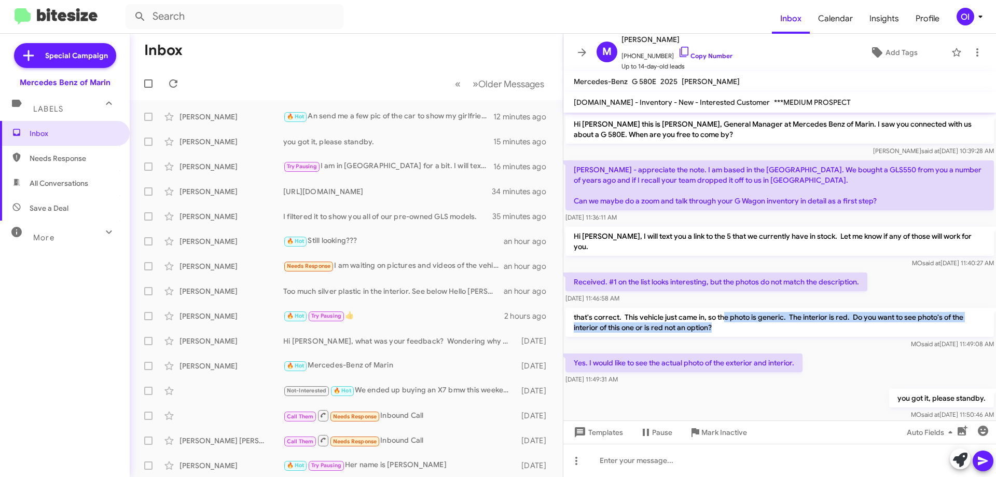
drag, startPoint x: 723, startPoint y: 302, endPoint x: 753, endPoint y: 315, distance: 33.2
click at [753, 315] on p "that's correct. This vehicle just came in, so the photo is generic. The interio…" at bounding box center [779, 321] width 428 height 29
drag, startPoint x: 765, startPoint y: 319, endPoint x: 722, endPoint y: 302, distance: 46.6
click at [722, 307] on p "that's correct. This vehicle just came in, so the photo is generic. The interio…" at bounding box center [779, 321] width 428 height 29
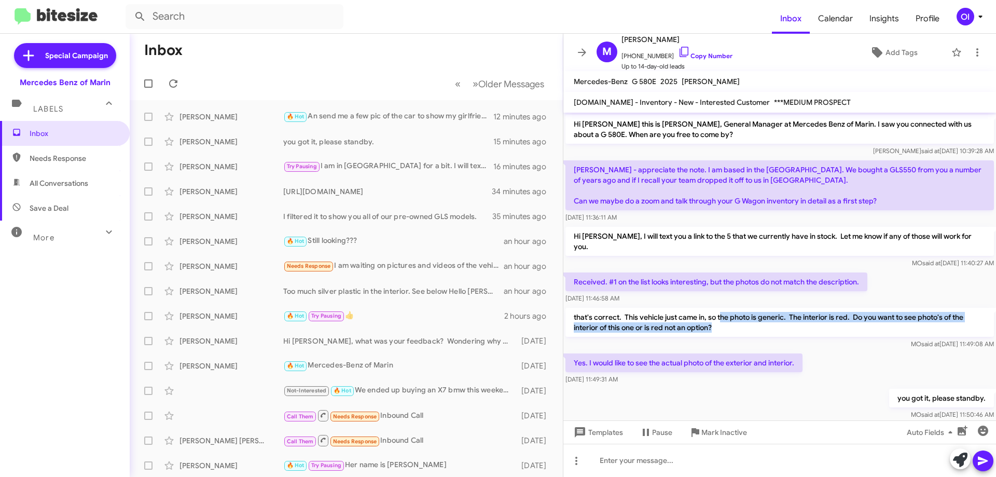
click at [722, 307] on p "that's correct. This vehicle just came in, so the photo is generic. The interio…" at bounding box center [779, 321] width 428 height 29
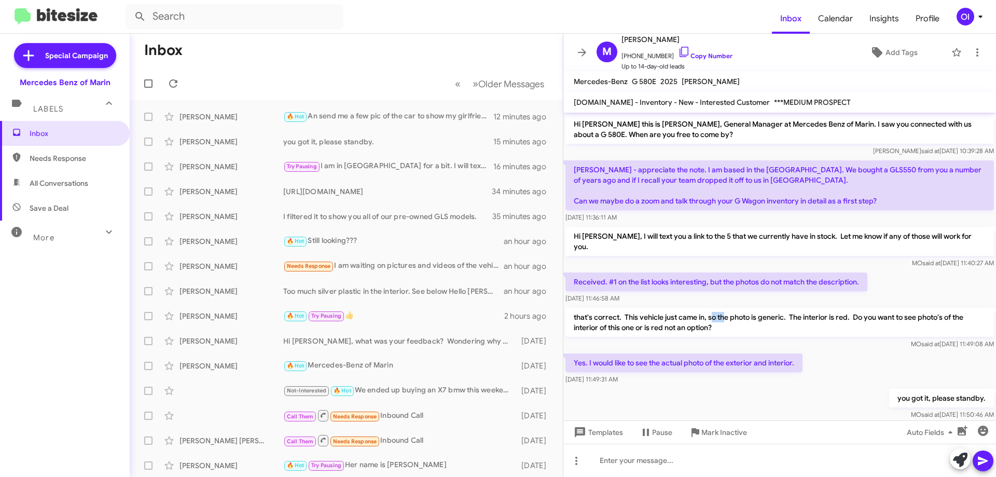
drag, startPoint x: 712, startPoint y: 302, endPoint x: 737, endPoint y: 313, distance: 27.9
click at [737, 313] on p "that's correct. This vehicle just came in, so the photo is generic. The interio…" at bounding box center [779, 321] width 428 height 29
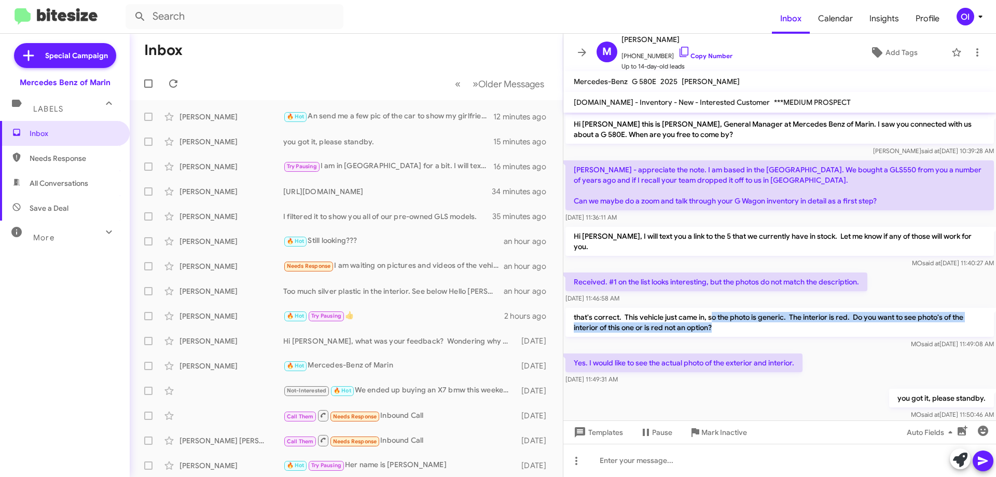
click at [741, 315] on p "that's correct. This vehicle just came in, so the photo is generic. The interio…" at bounding box center [779, 321] width 428 height 29
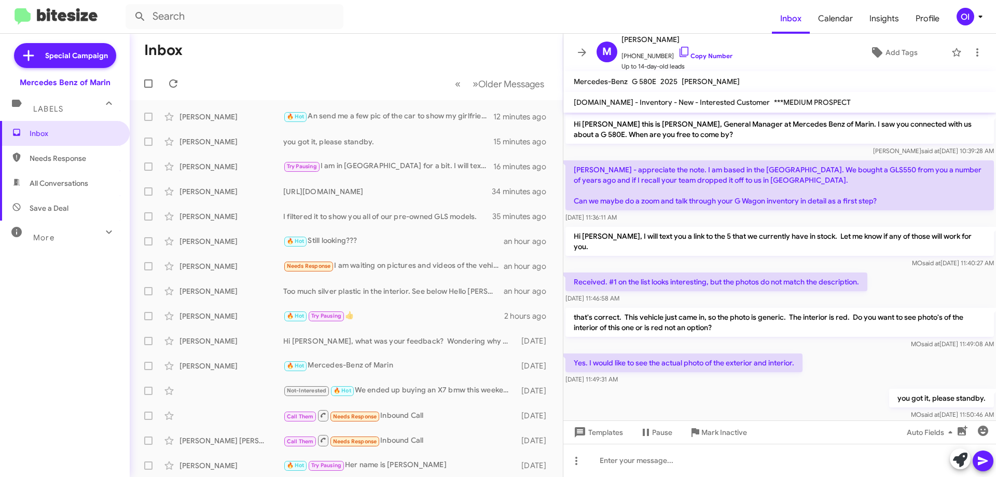
drag, startPoint x: 743, startPoint y: 315, endPoint x: 723, endPoint y: 304, distance: 23.0
click at [726, 307] on p "that's correct. This vehicle just came in, so the photo is generic. The interio…" at bounding box center [779, 321] width 428 height 29
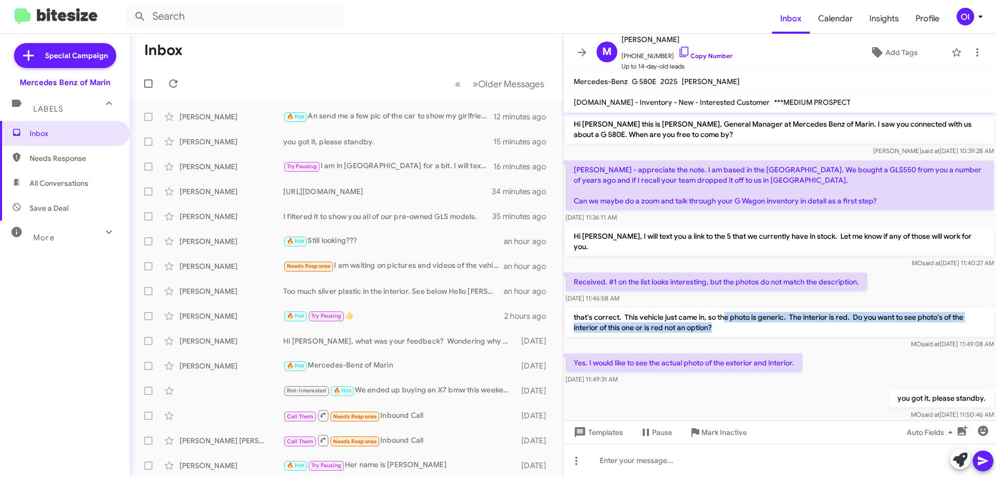
click at [723, 307] on p "that's correct. This vehicle just came in, so the photo is generic. The interio…" at bounding box center [779, 321] width 428 height 29
drag, startPoint x: 723, startPoint y: 304, endPoint x: 739, endPoint y: 314, distance: 18.6
click at [738, 313] on p "that's correct. This vehicle just came in, so the photo is generic. The interio…" at bounding box center [779, 321] width 428 height 29
click at [739, 314] on p "that's correct. This vehicle just came in, so the photo is generic. The interio…" at bounding box center [779, 321] width 428 height 29
drag, startPoint x: 741, startPoint y: 315, endPoint x: 719, endPoint y: 302, distance: 26.0
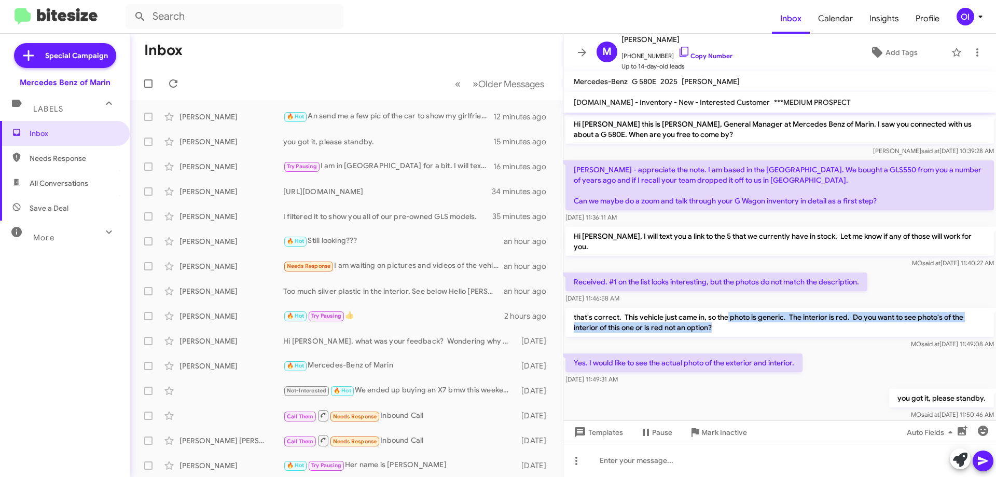
click at [722, 307] on p "that's correct. This vehicle just came in, so the photo is generic. The interio…" at bounding box center [779, 321] width 428 height 29
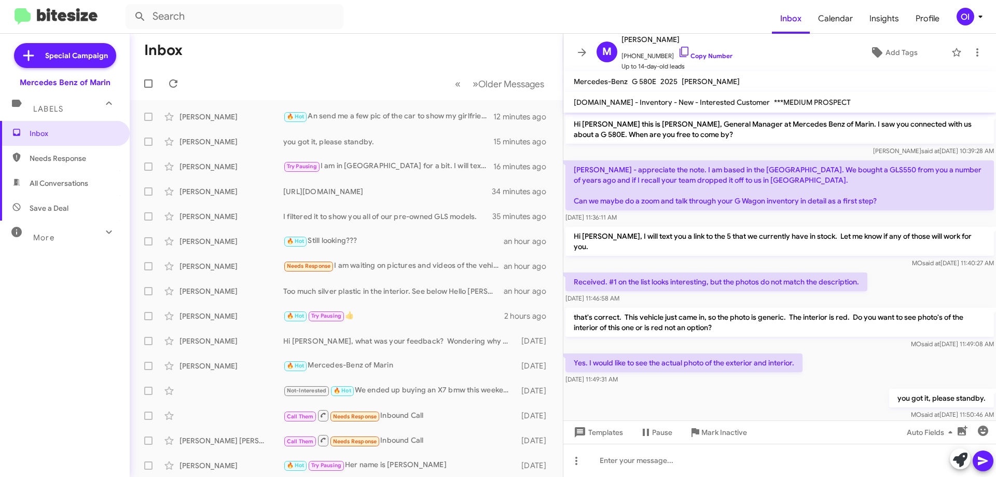
click at [719, 307] on p "that's correct. This vehicle just came in, so the photo is generic. The interio…" at bounding box center [779, 321] width 428 height 29
drag, startPoint x: 719, startPoint y: 302, endPoint x: 736, endPoint y: 314, distance: 21.0
click at [733, 312] on p "that's correct. This vehicle just came in, so the photo is generic. The interio…" at bounding box center [779, 321] width 428 height 29
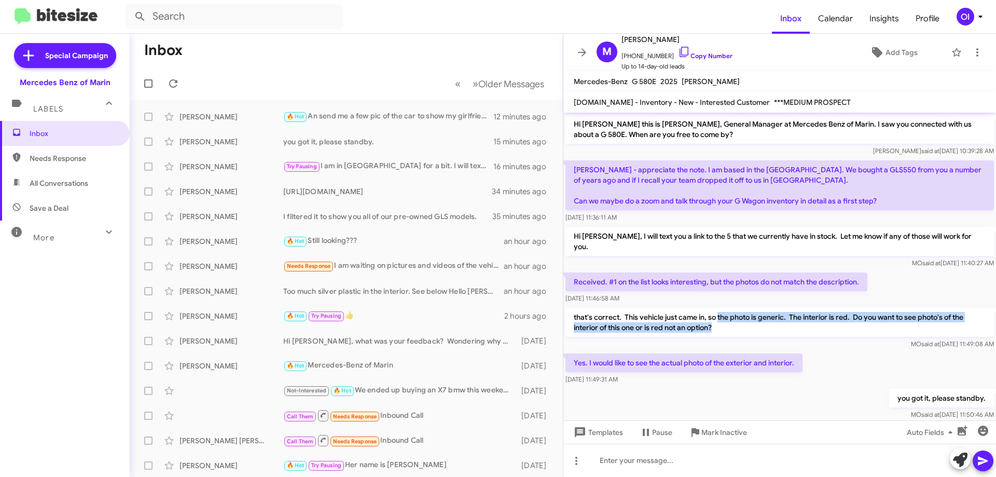
click at [736, 314] on p "that's correct. This vehicle just came in, so the photo is generic. The interio…" at bounding box center [779, 321] width 428 height 29
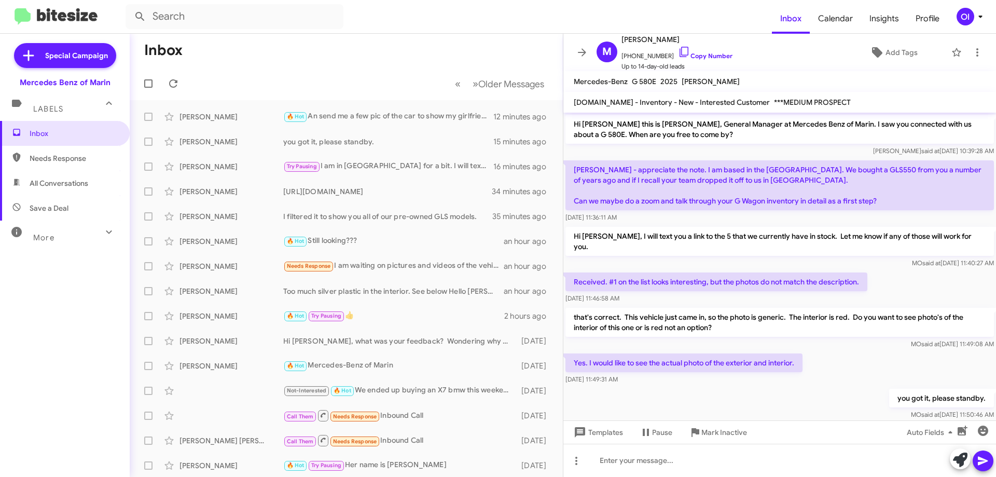
drag, startPoint x: 736, startPoint y: 314, endPoint x: 717, endPoint y: 303, distance: 21.8
click at [725, 309] on p "that's correct. This vehicle just came in, so the photo is generic. The interio…" at bounding box center [779, 321] width 428 height 29
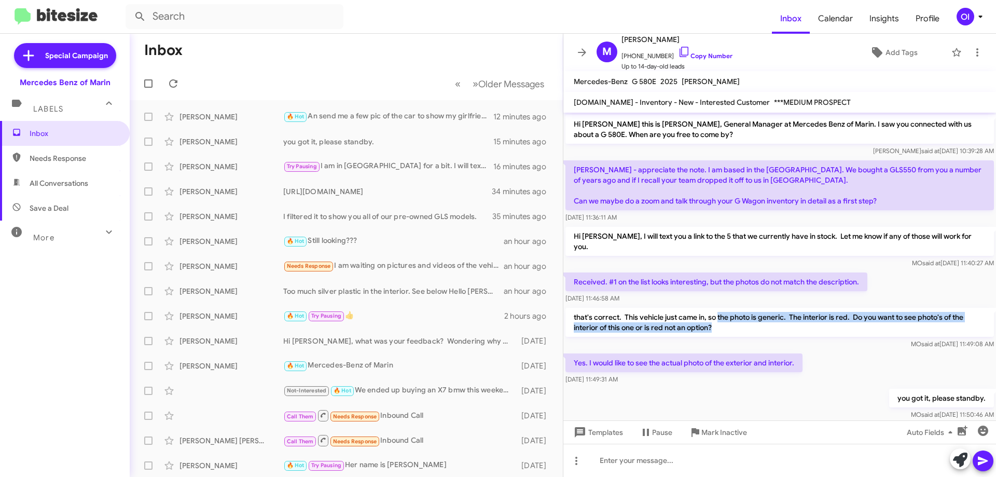
click at [717, 307] on p "that's correct. This vehicle just came in, so the photo is generic. The interio…" at bounding box center [779, 321] width 428 height 29
drag, startPoint x: 726, startPoint y: 308, endPoint x: 731, endPoint y: 312, distance: 6.3
click at [731, 312] on p "that's correct. This vehicle just came in, so the photo is generic. The interio…" at bounding box center [779, 321] width 428 height 29
click at [734, 314] on p "that's correct. This vehicle just came in, so the photo is generic. The interio…" at bounding box center [779, 321] width 428 height 29
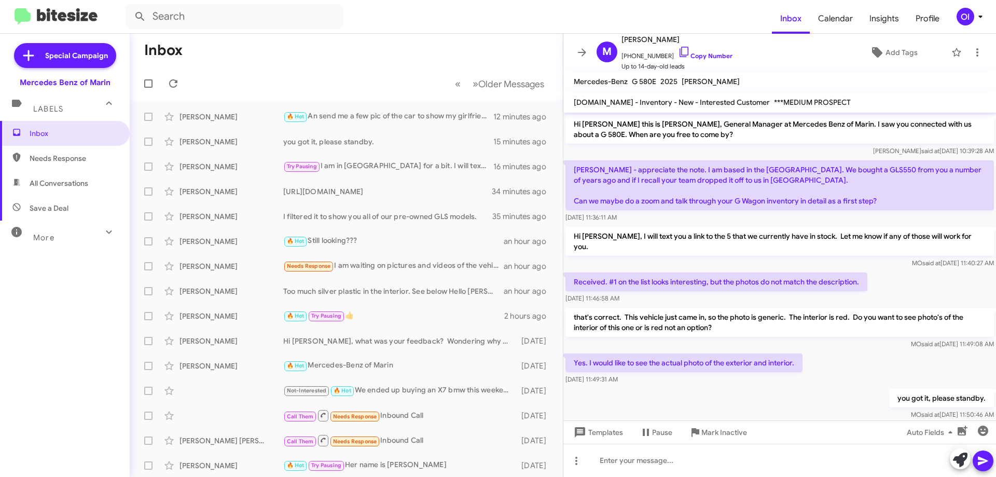
drag, startPoint x: 735, startPoint y: 315, endPoint x: 715, endPoint y: 304, distance: 23.0
click at [721, 307] on p "that's correct. This vehicle just came in, so the photo is generic. The interio…" at bounding box center [779, 321] width 428 height 29
click at [715, 307] on p "that's correct. This vehicle just came in, so the photo is generic. The interio…" at bounding box center [779, 321] width 428 height 29
drag, startPoint x: 715, startPoint y: 304, endPoint x: 732, endPoint y: 315, distance: 20.7
click at [730, 314] on p "that's correct. This vehicle just came in, so the photo is generic. The interio…" at bounding box center [779, 321] width 428 height 29
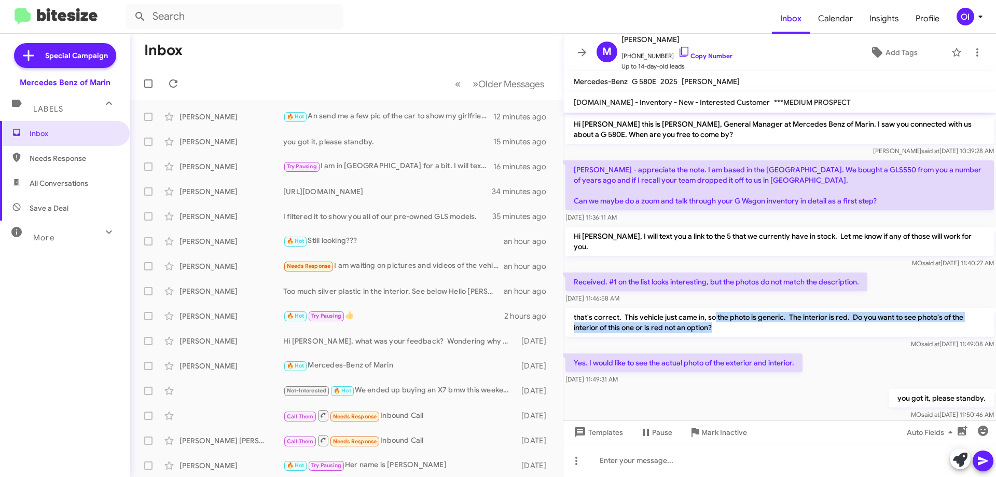
click at [732, 316] on p "that's correct. This vehicle just came in, so the photo is generic. The interio…" at bounding box center [779, 321] width 428 height 29
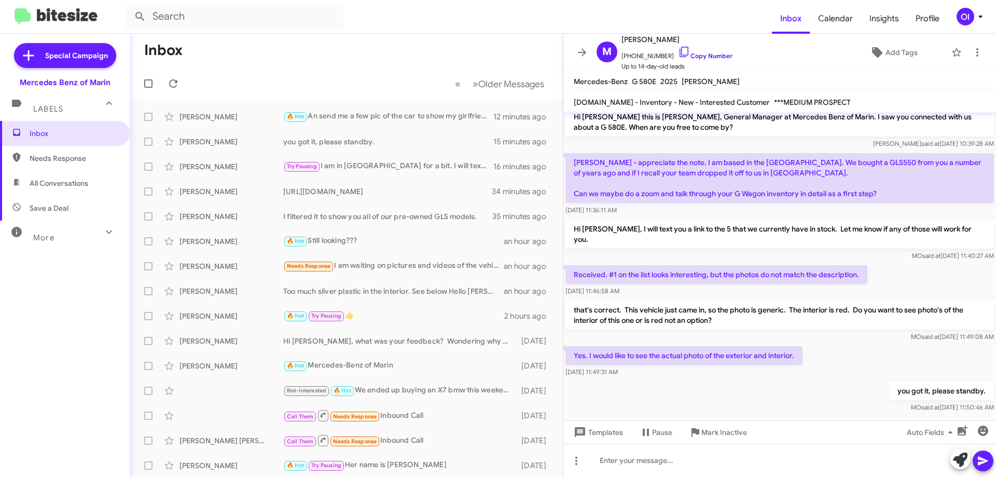
scroll to position [9, 0]
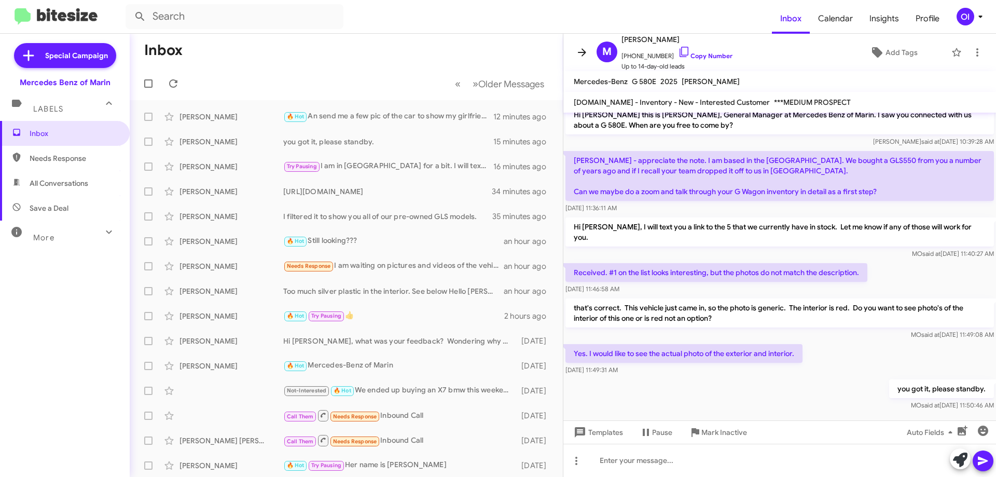
click at [579, 48] on icon at bounding box center [582, 52] width 12 height 12
